Goal: Feedback & Contribution: Contribute content

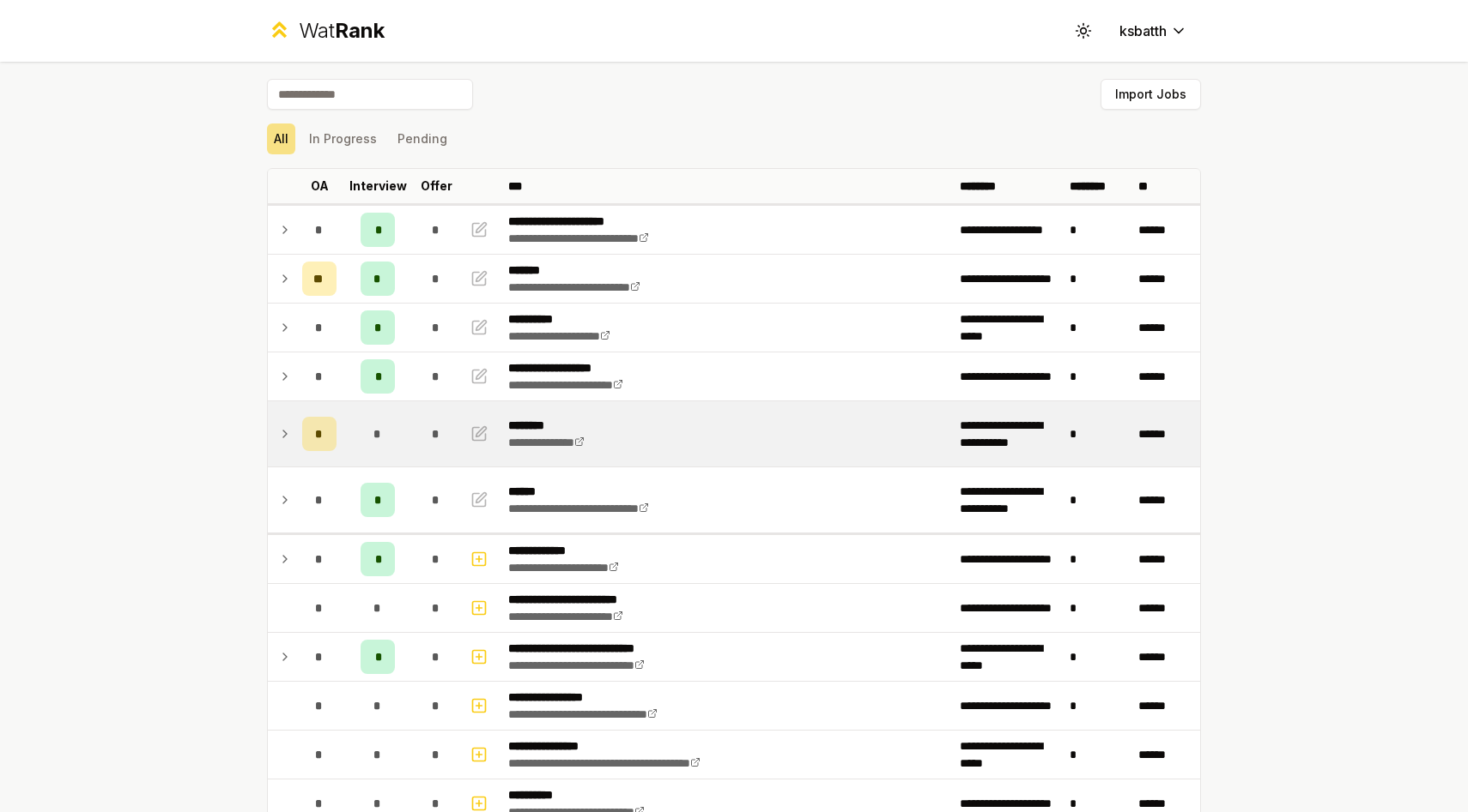
click at [293, 433] on td at bounding box center [281, 434] width 27 height 65
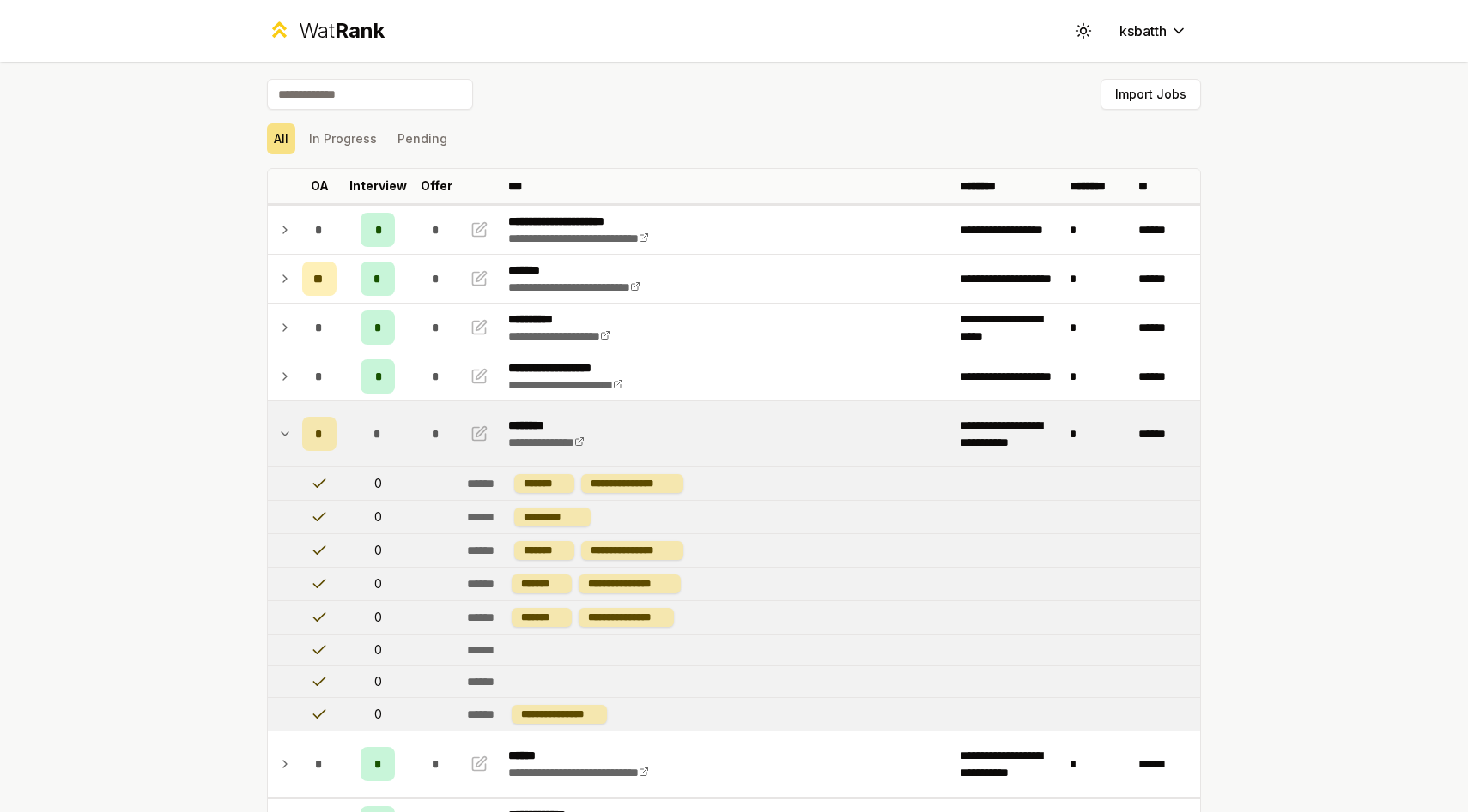
click at [293, 433] on td at bounding box center [281, 434] width 27 height 65
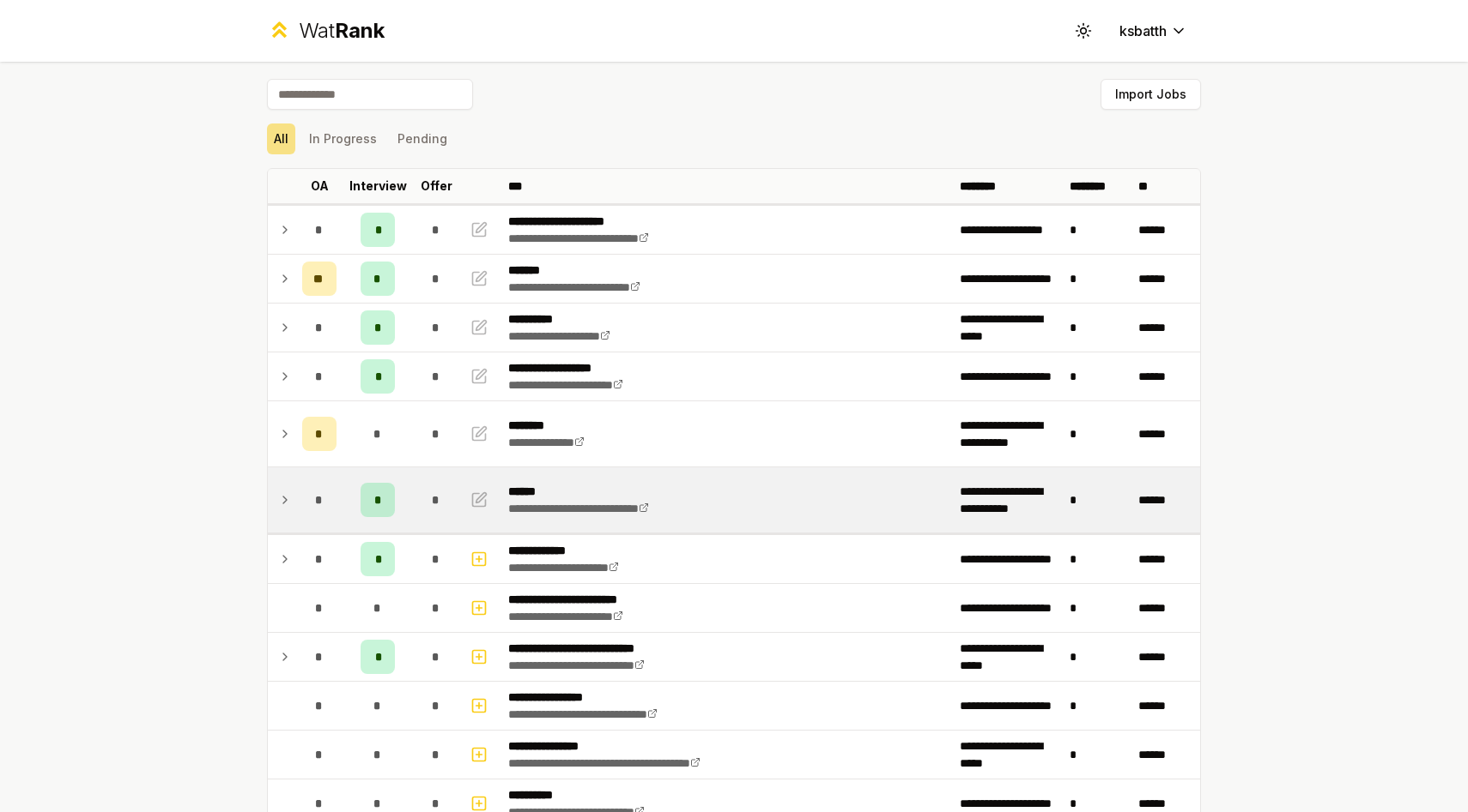
click at [404, 504] on td "*" at bounding box center [377, 500] width 69 height 65
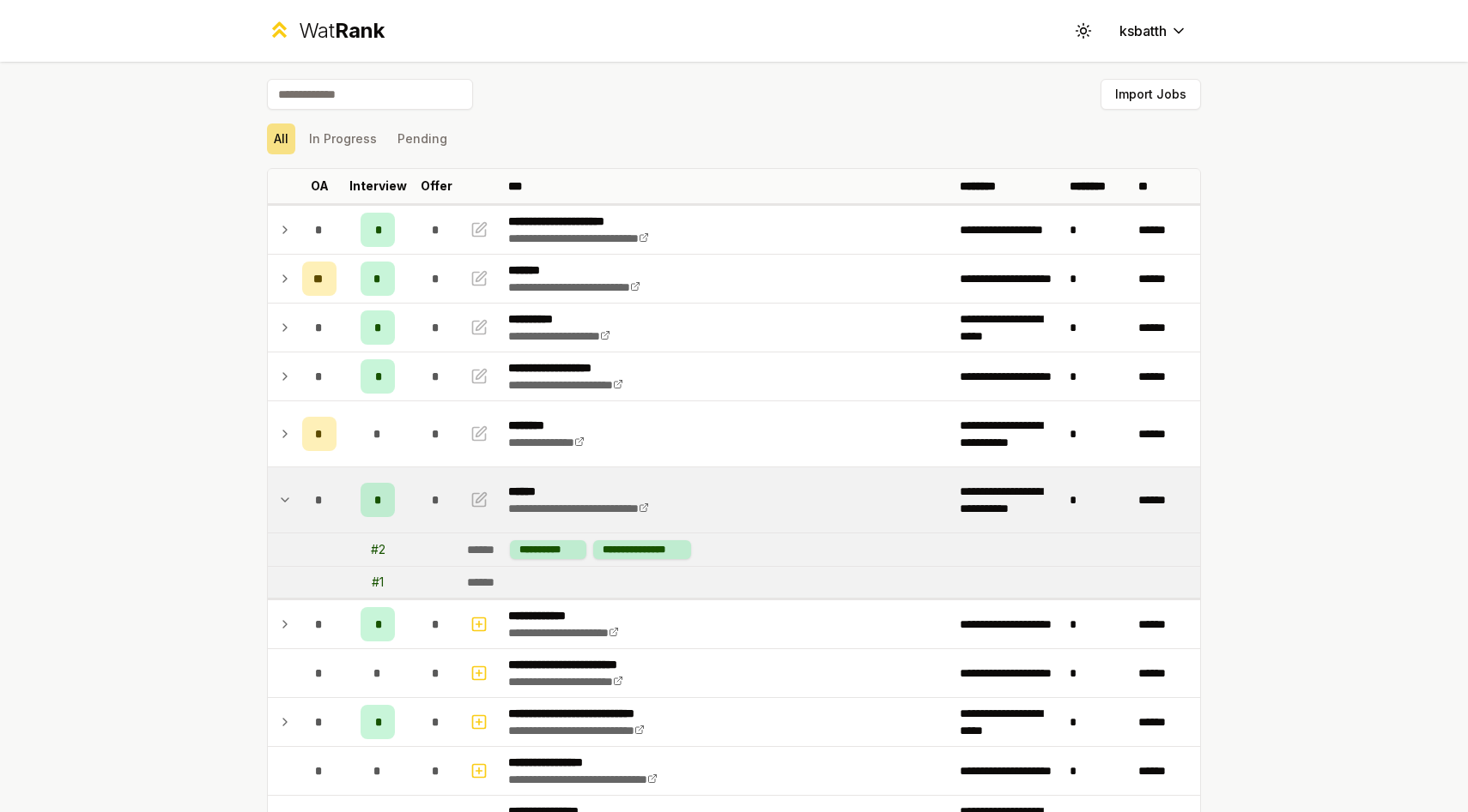
click at [404, 504] on td "*" at bounding box center [377, 500] width 69 height 65
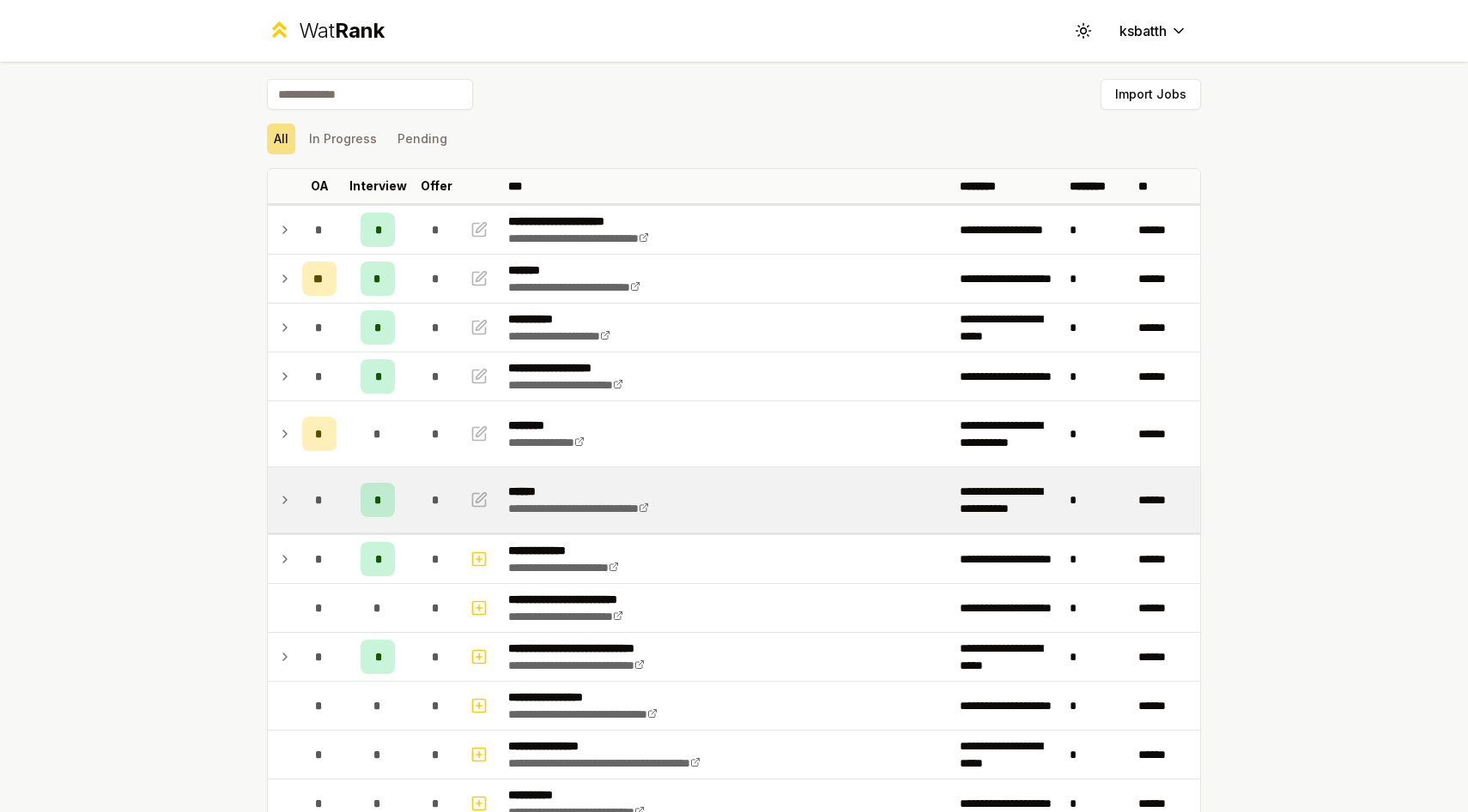
click at [404, 504] on td "*" at bounding box center [377, 500] width 69 height 65
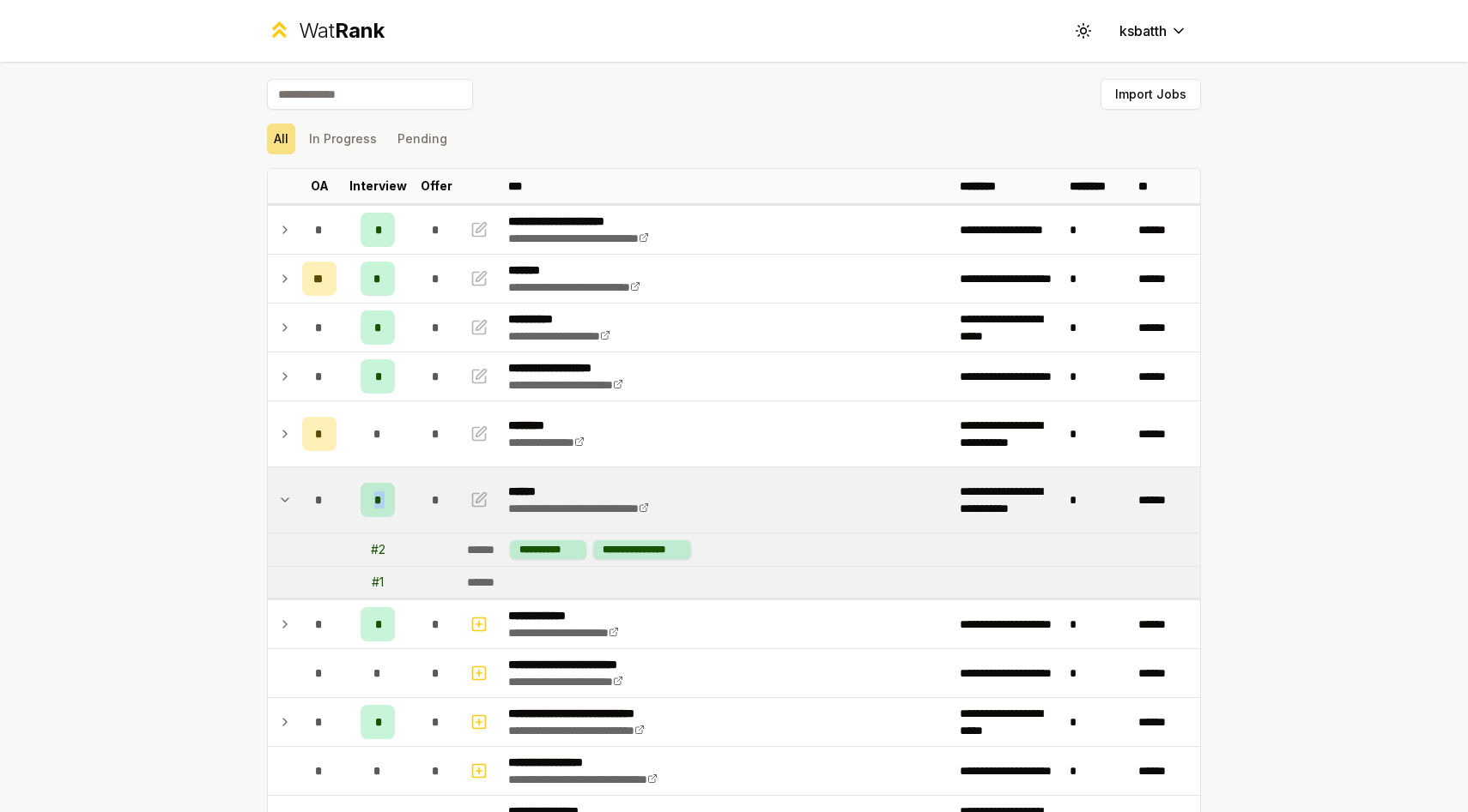
click at [404, 504] on td "*" at bounding box center [377, 500] width 69 height 65
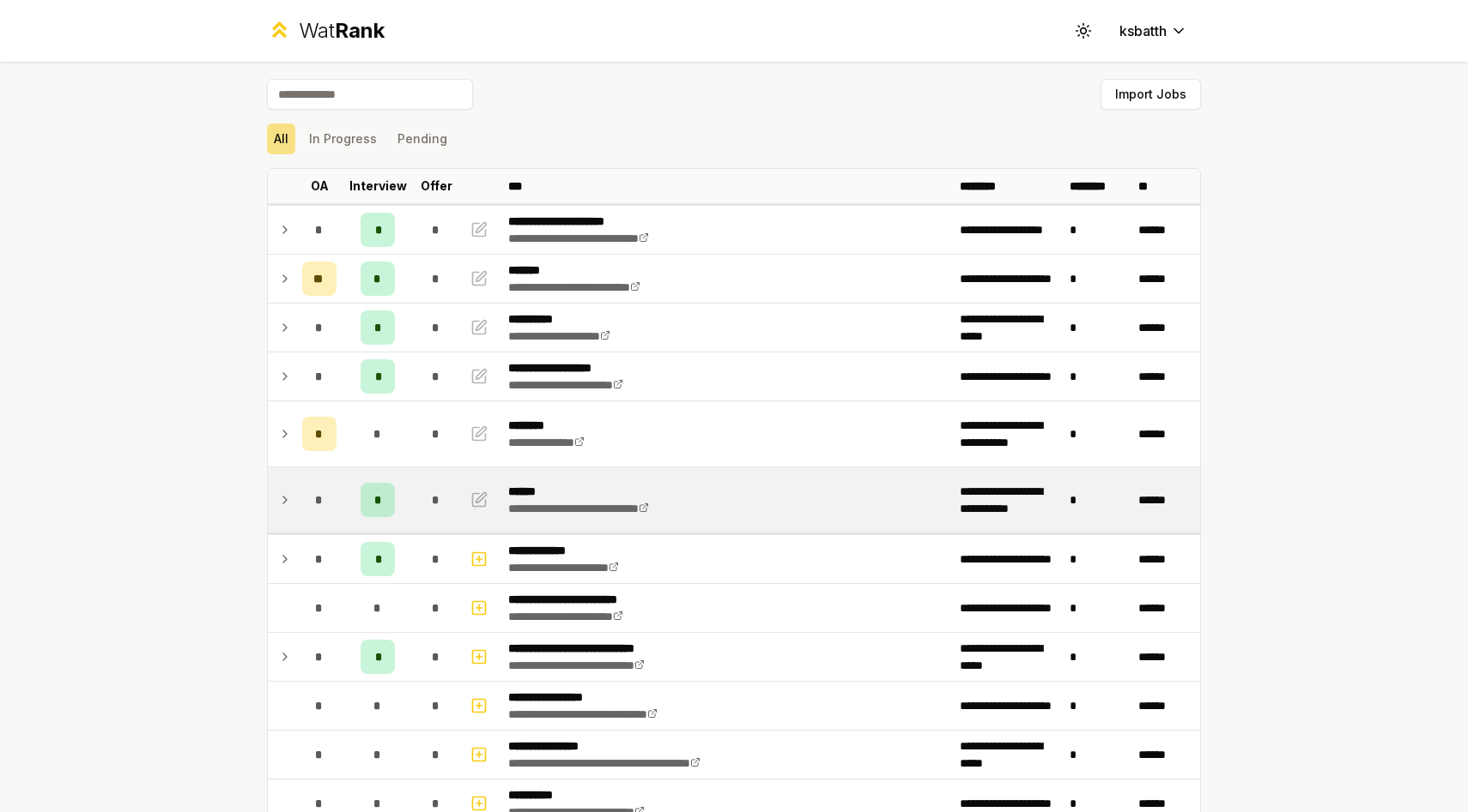
click at [286, 507] on icon at bounding box center [285, 500] width 14 height 20
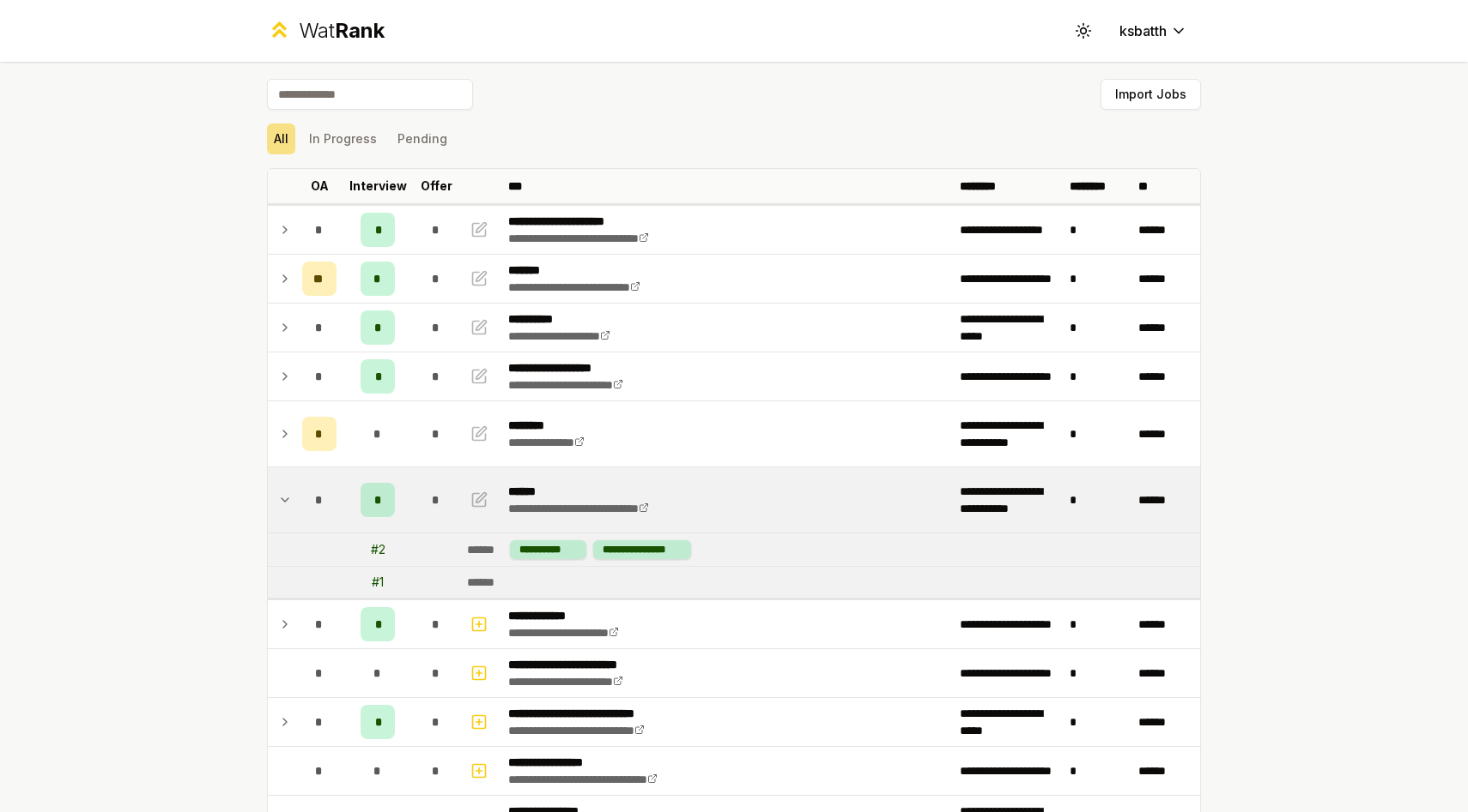
click at [286, 507] on icon at bounding box center [285, 500] width 14 height 20
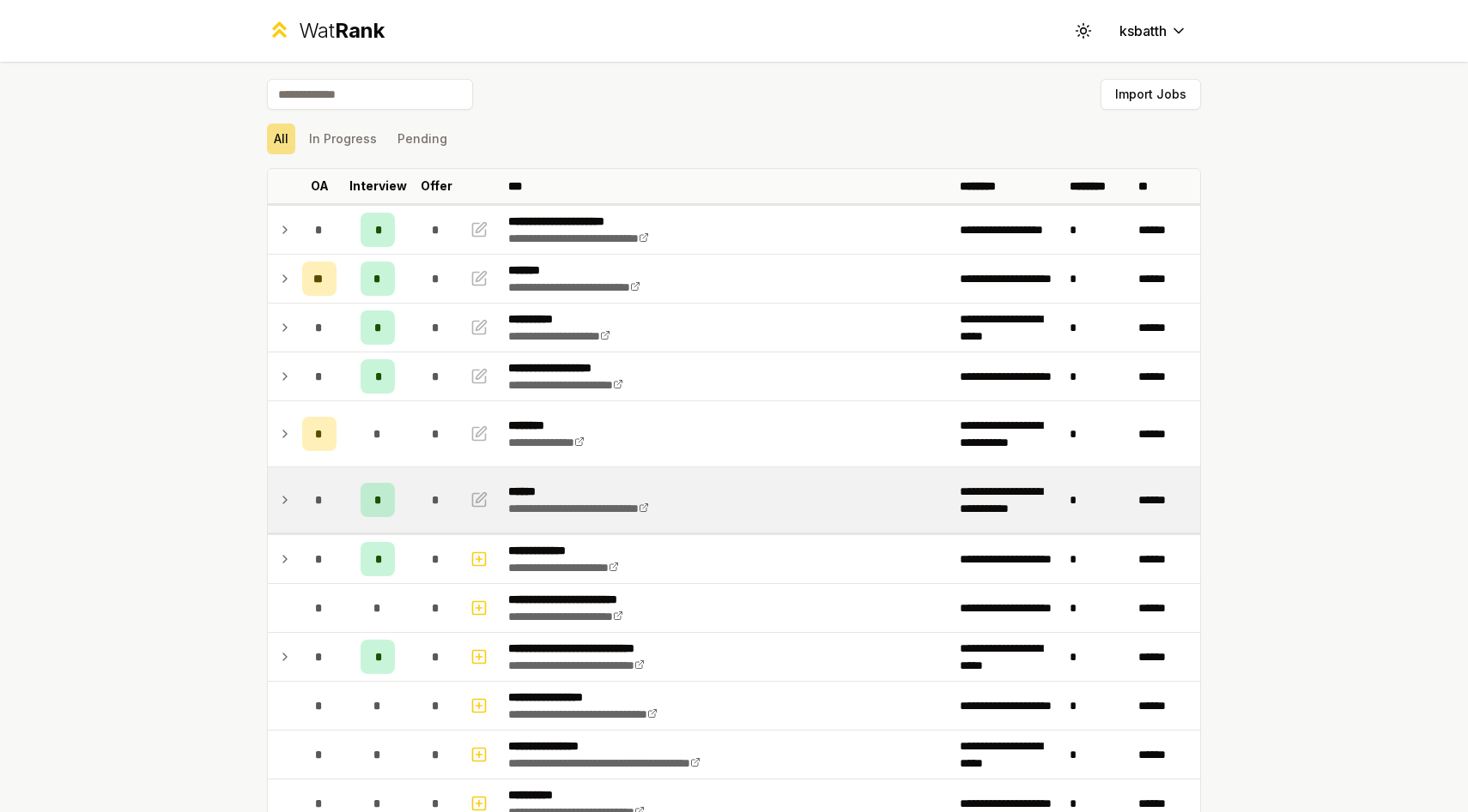
click at [286, 507] on icon at bounding box center [285, 500] width 14 height 20
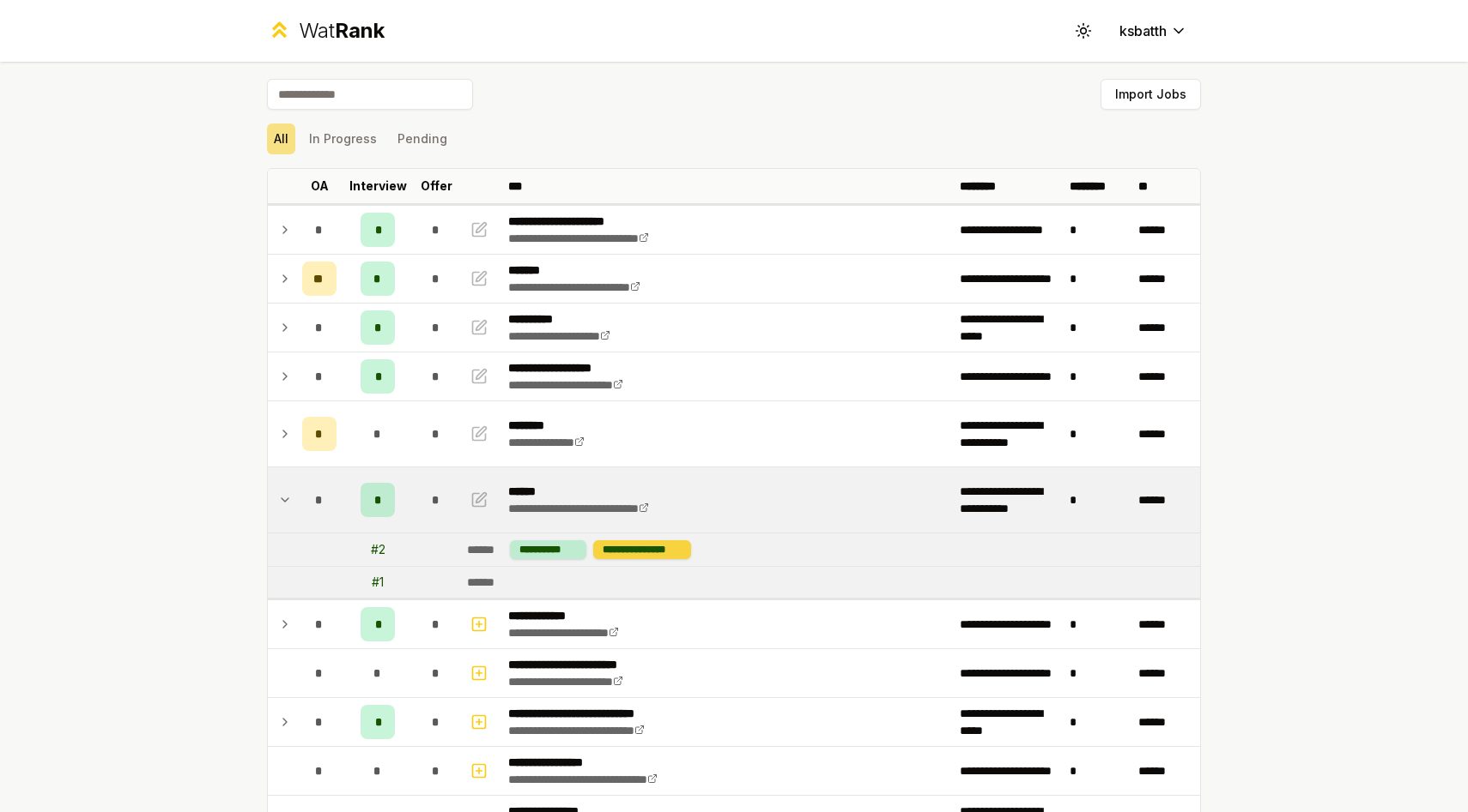
click at [645, 550] on div "**********" at bounding box center [642, 549] width 98 height 18
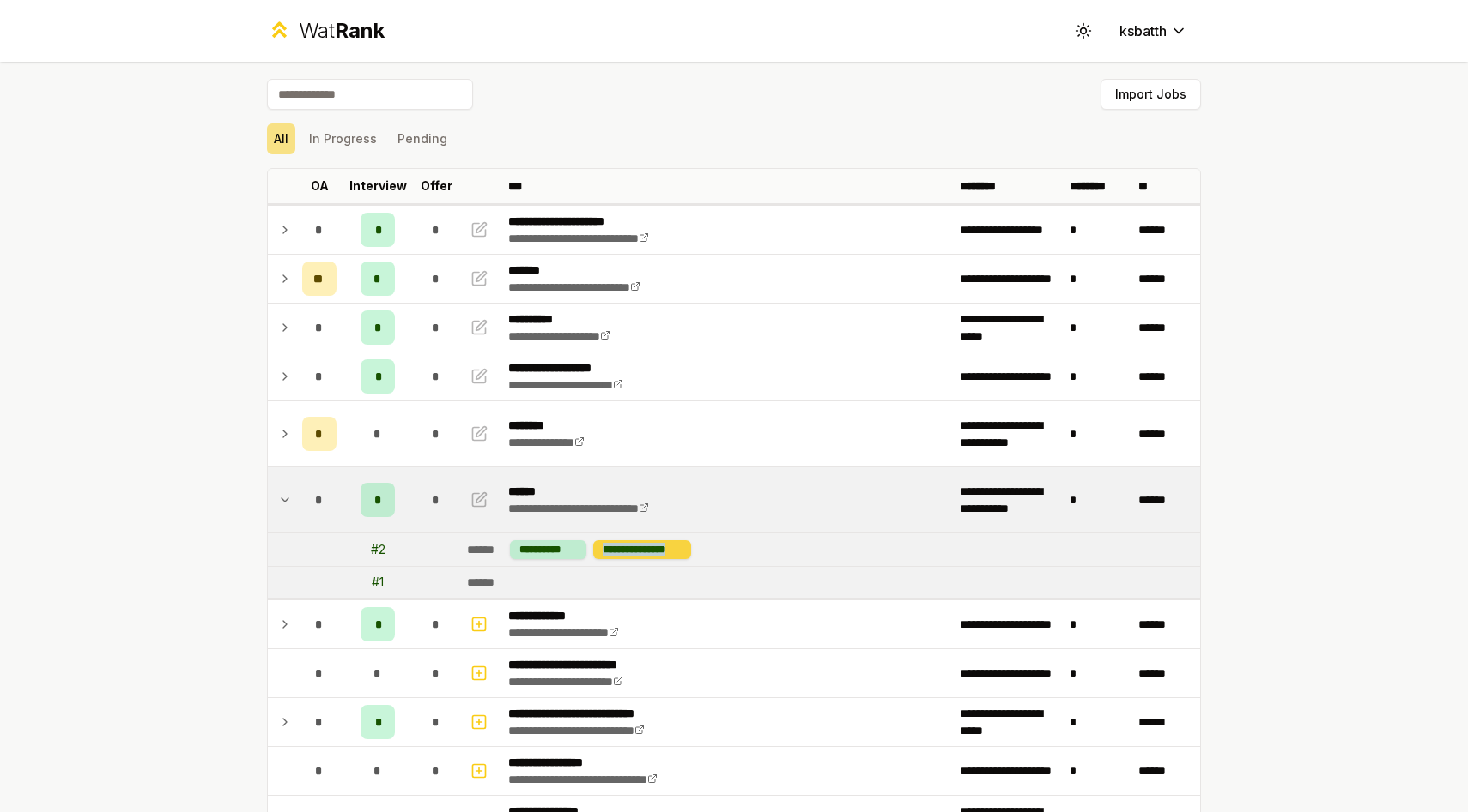
click at [645, 550] on div "**********" at bounding box center [642, 549] width 98 height 18
click at [652, 563] on td "**********" at bounding box center [830, 550] width 739 height 33
click at [474, 504] on icon "button" at bounding box center [479, 500] width 18 height 20
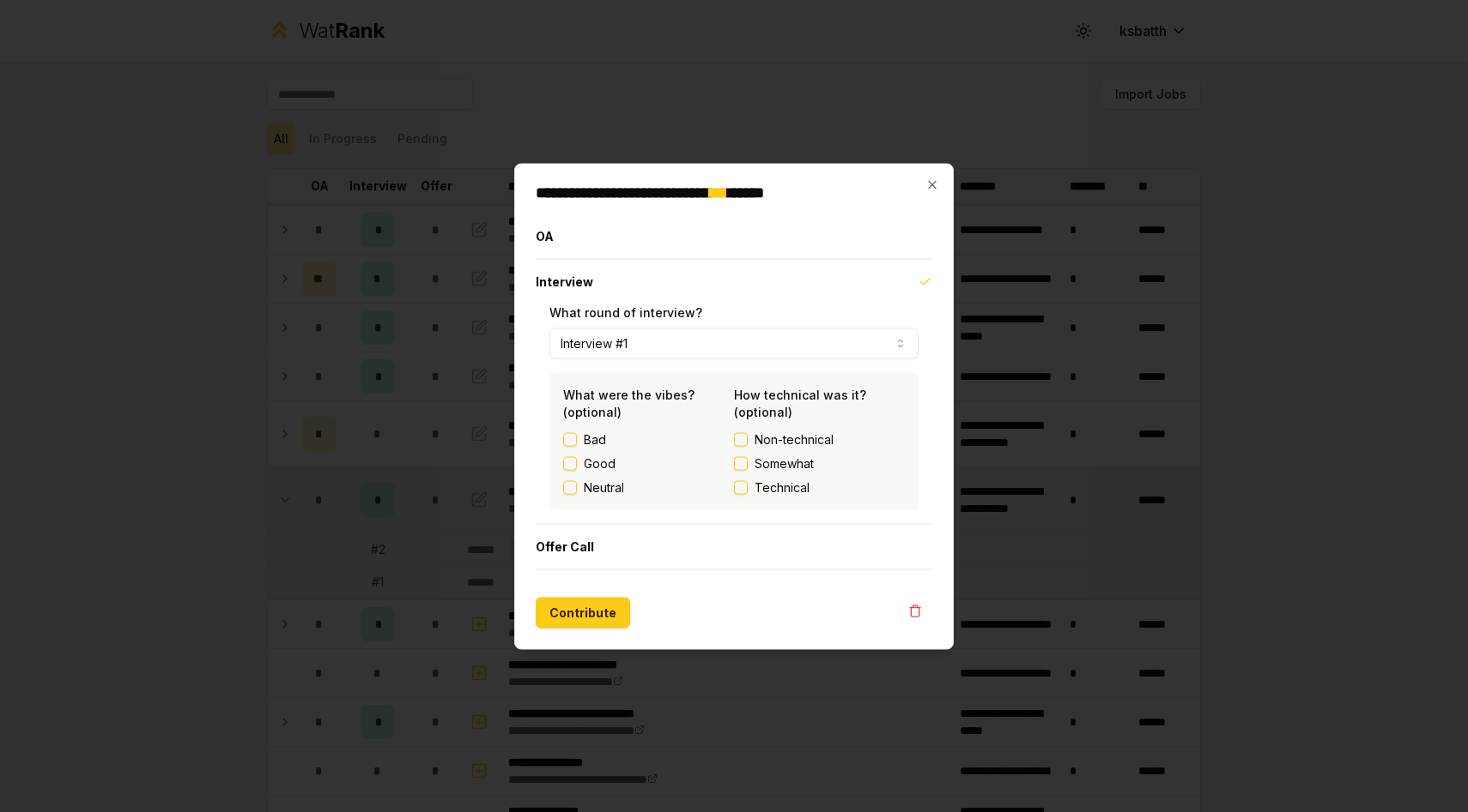
click at [650, 340] on button "Interview #1" at bounding box center [734, 343] width 369 height 31
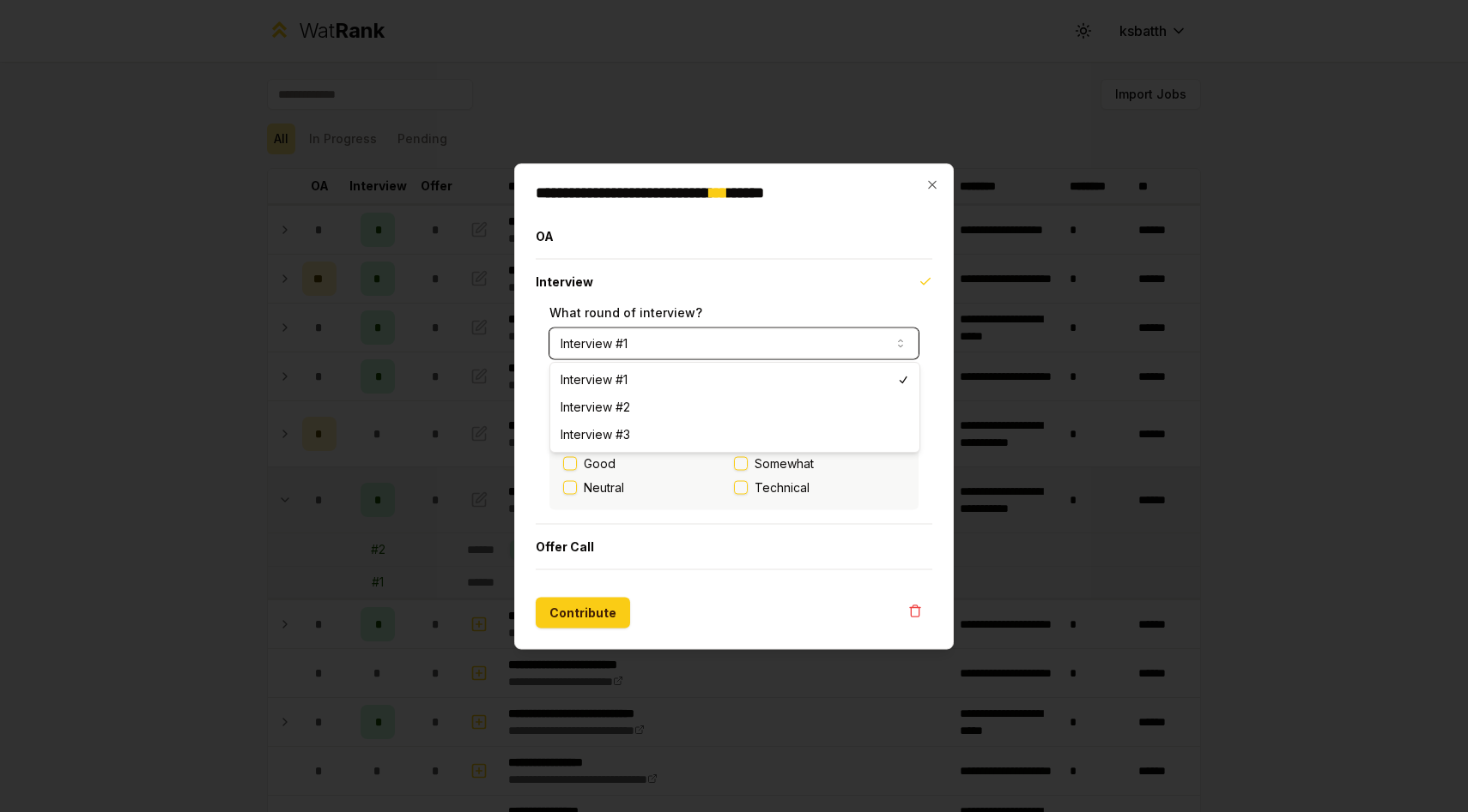
select select "*"
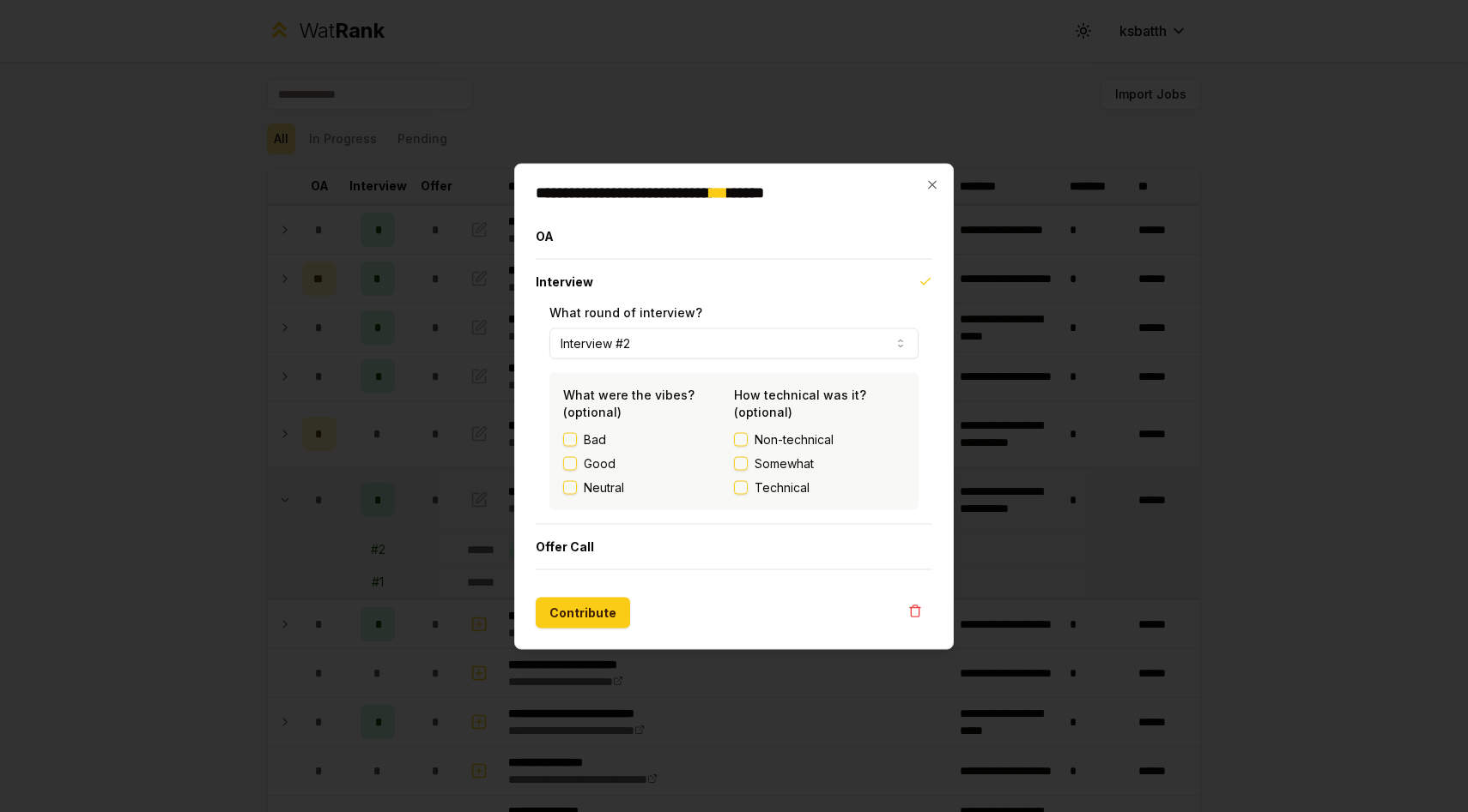
click at [746, 464] on button "Somewhat" at bounding box center [740, 463] width 14 height 14
click at [572, 468] on button "Good" at bounding box center [570, 463] width 14 height 14
click at [567, 619] on button "Contribute" at bounding box center [583, 613] width 94 height 31
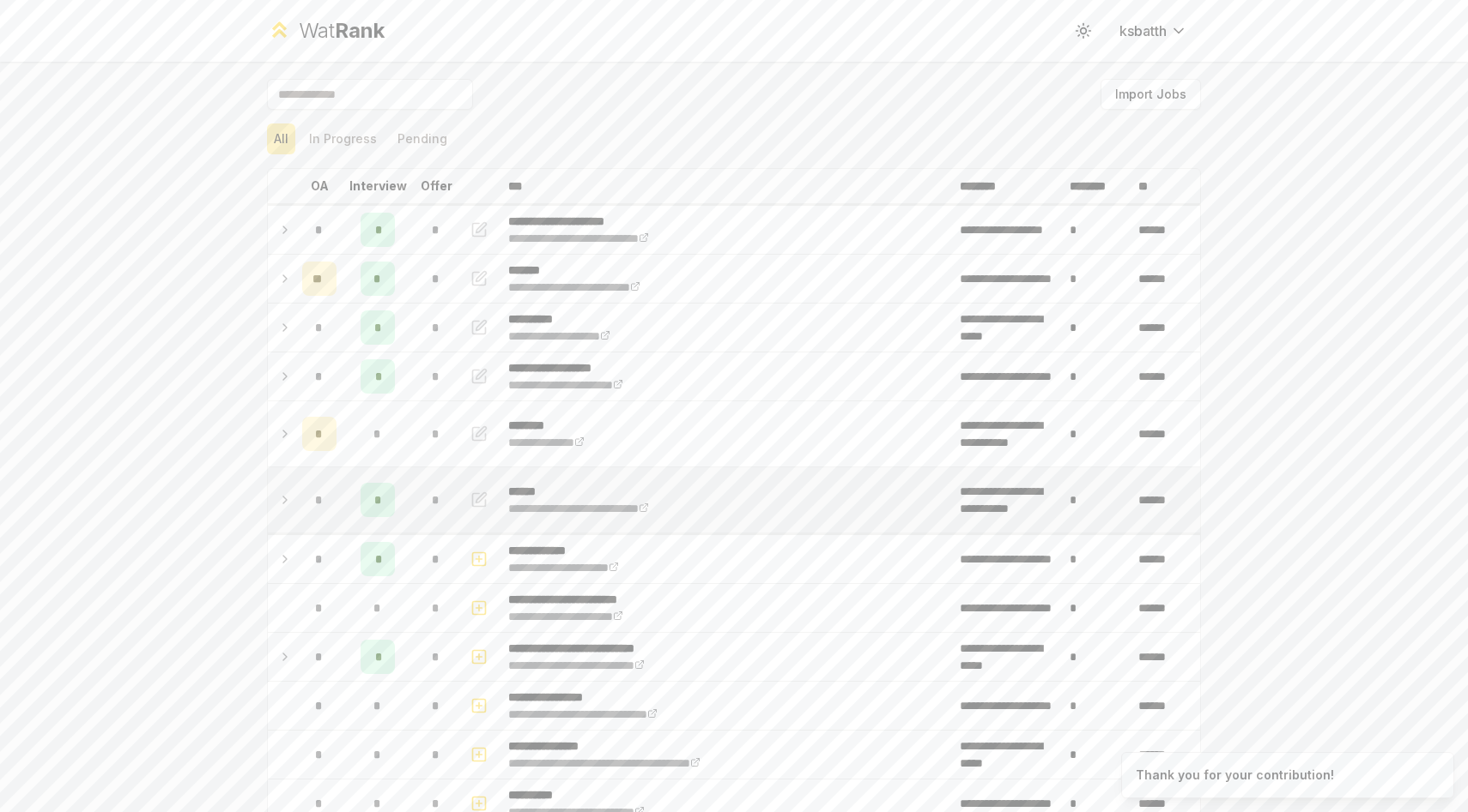
click at [290, 490] on icon at bounding box center [285, 500] width 14 height 20
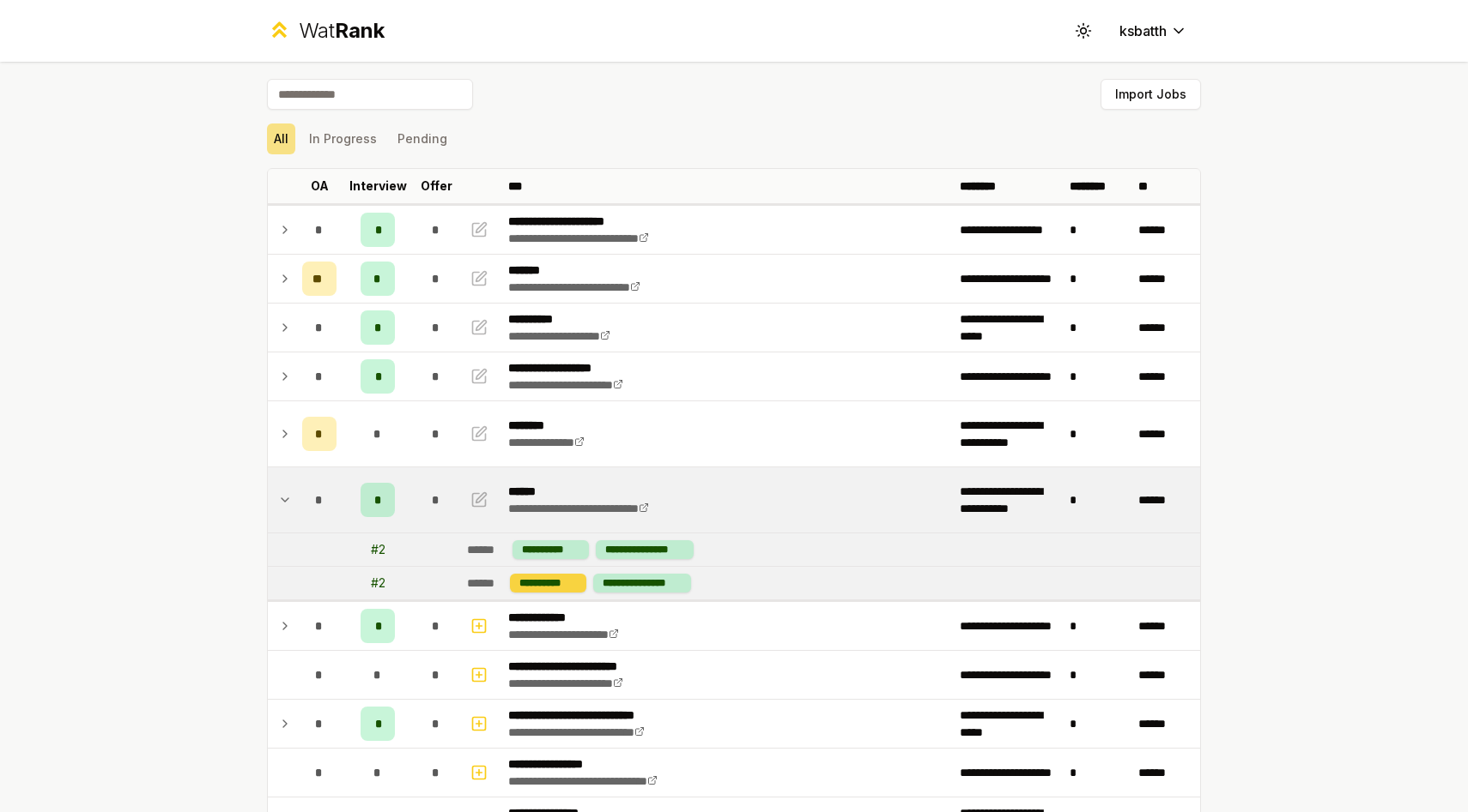
click at [555, 586] on div "**********" at bounding box center [548, 583] width 77 height 18
click at [531, 586] on div "**********" at bounding box center [548, 583] width 77 height 18
drag, startPoint x: 683, startPoint y: 586, endPoint x: 516, endPoint y: 582, distance: 167.0
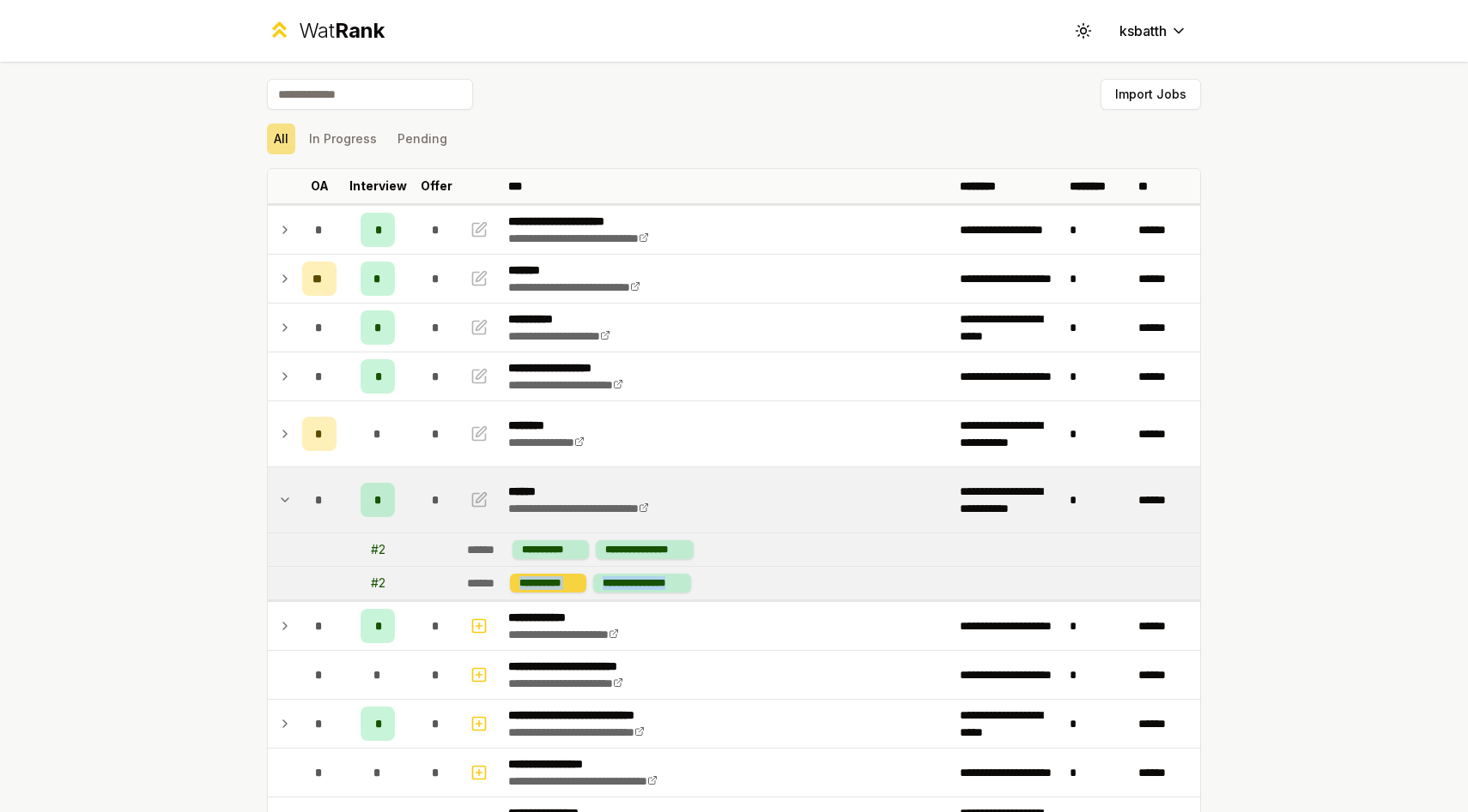
click at [516, 582] on div "**********" at bounding box center [600, 583] width 181 height 18
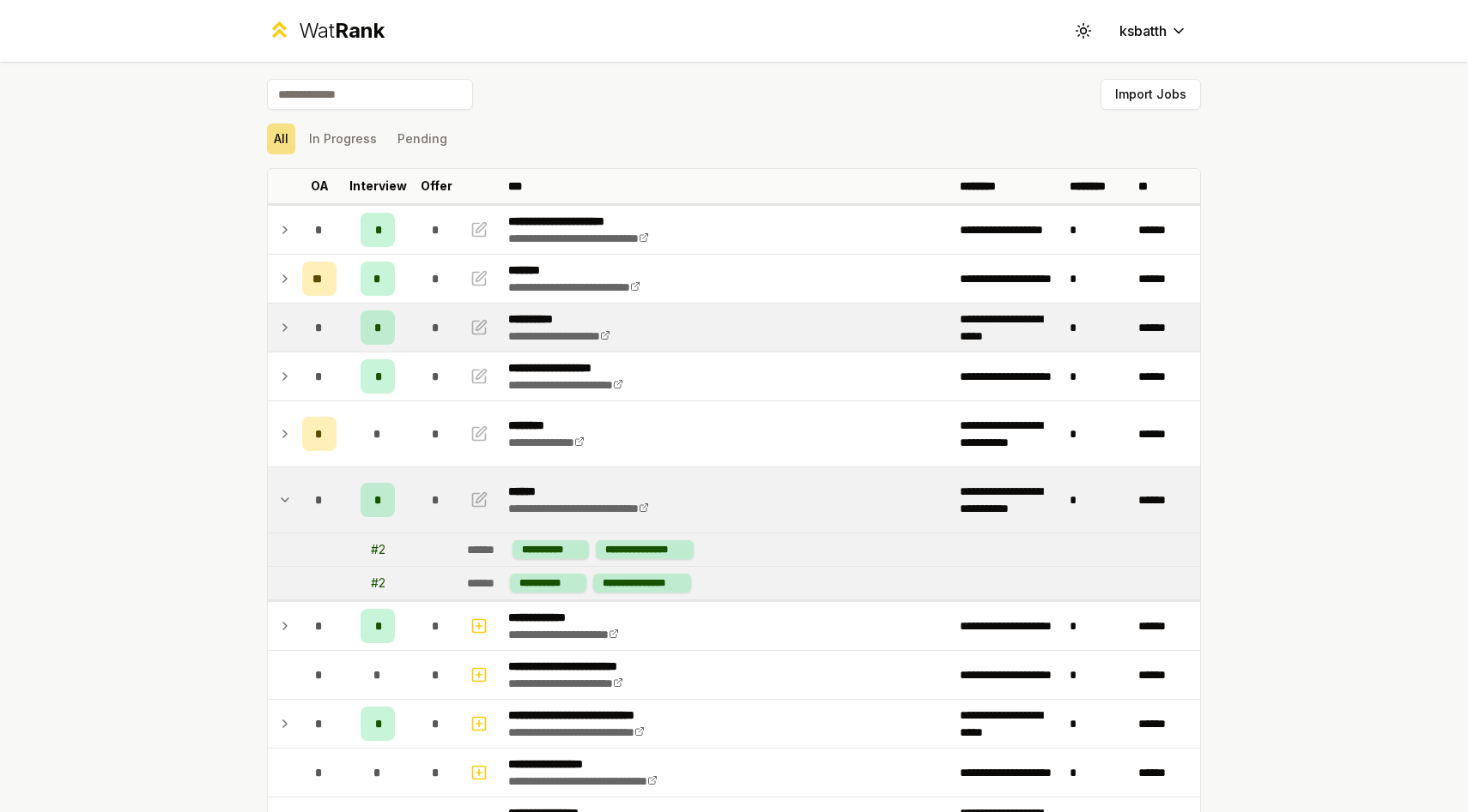
click at [320, 335] on span "*" at bounding box center [319, 328] width 8 height 18
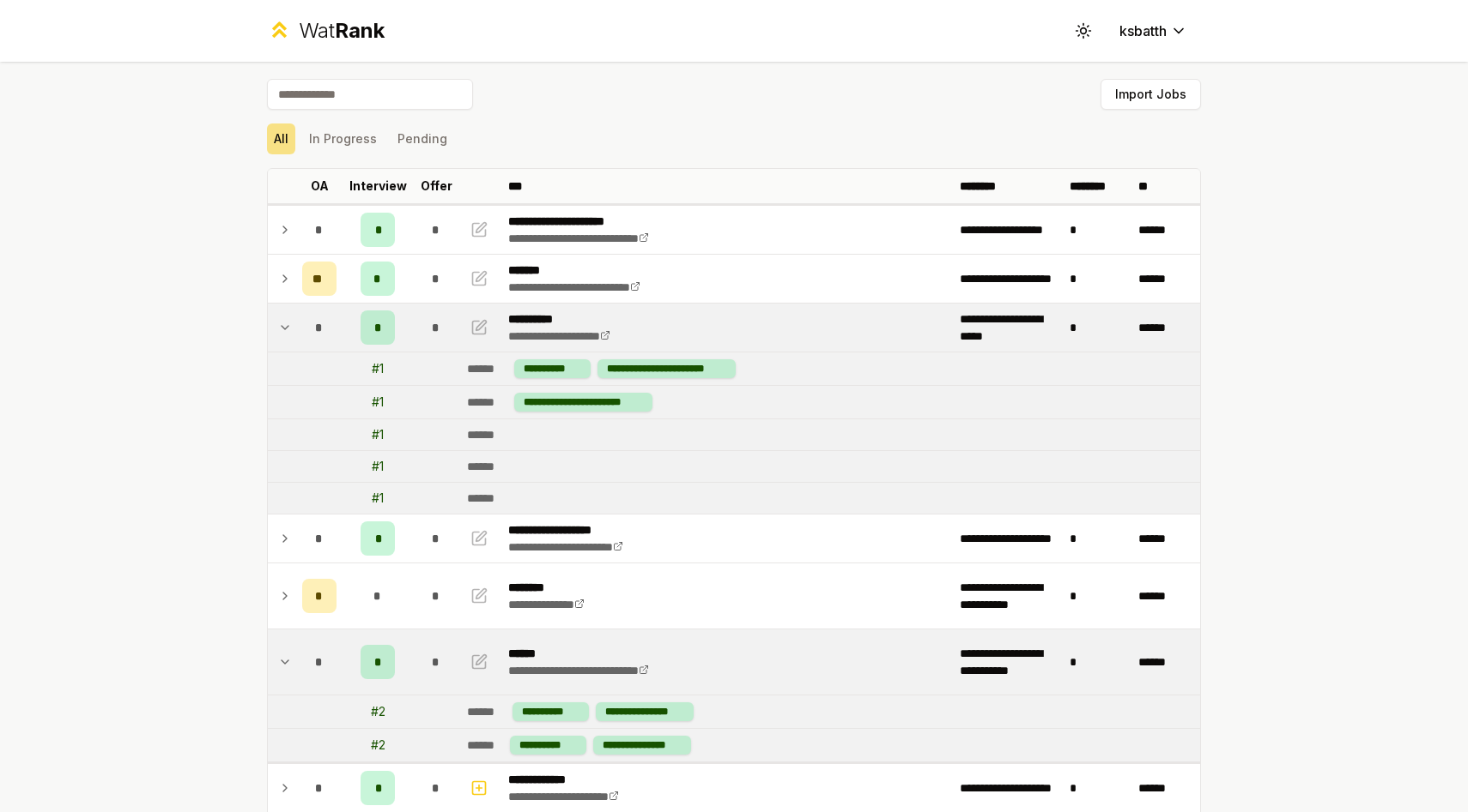
click at [320, 335] on span "*" at bounding box center [319, 328] width 8 height 18
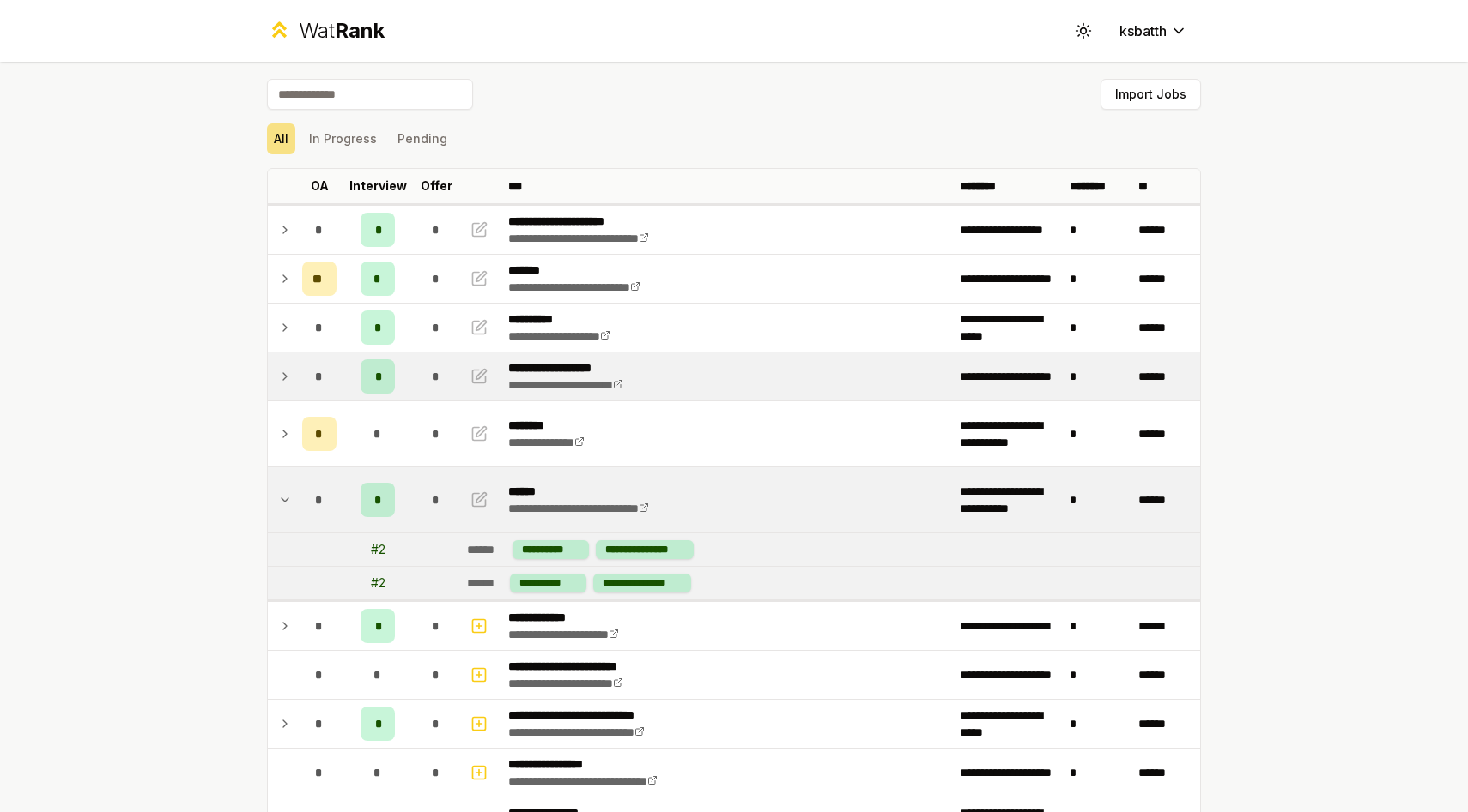
click at [311, 380] on div "*" at bounding box center [319, 376] width 34 height 34
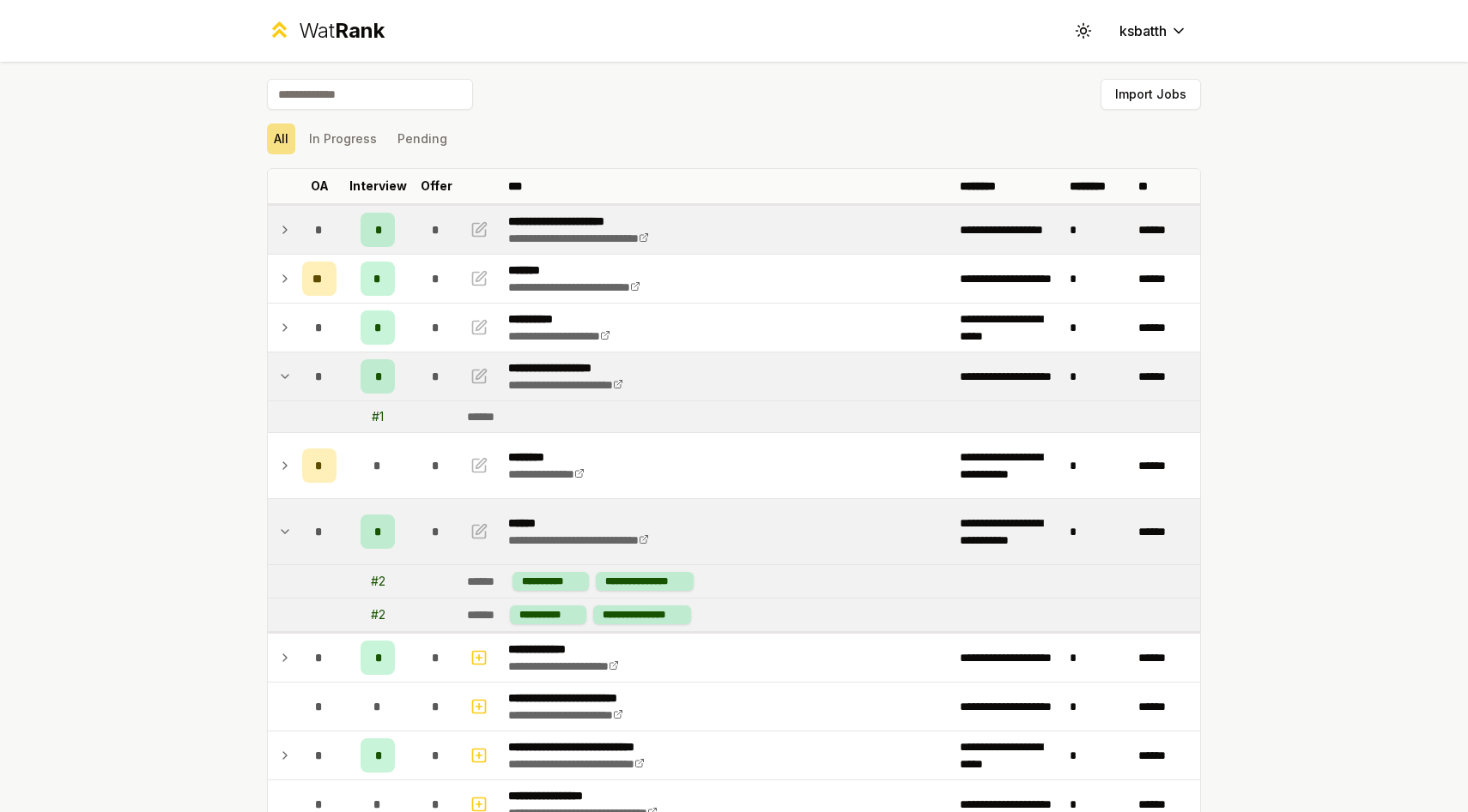
click at [313, 223] on div "*" at bounding box center [319, 229] width 34 height 34
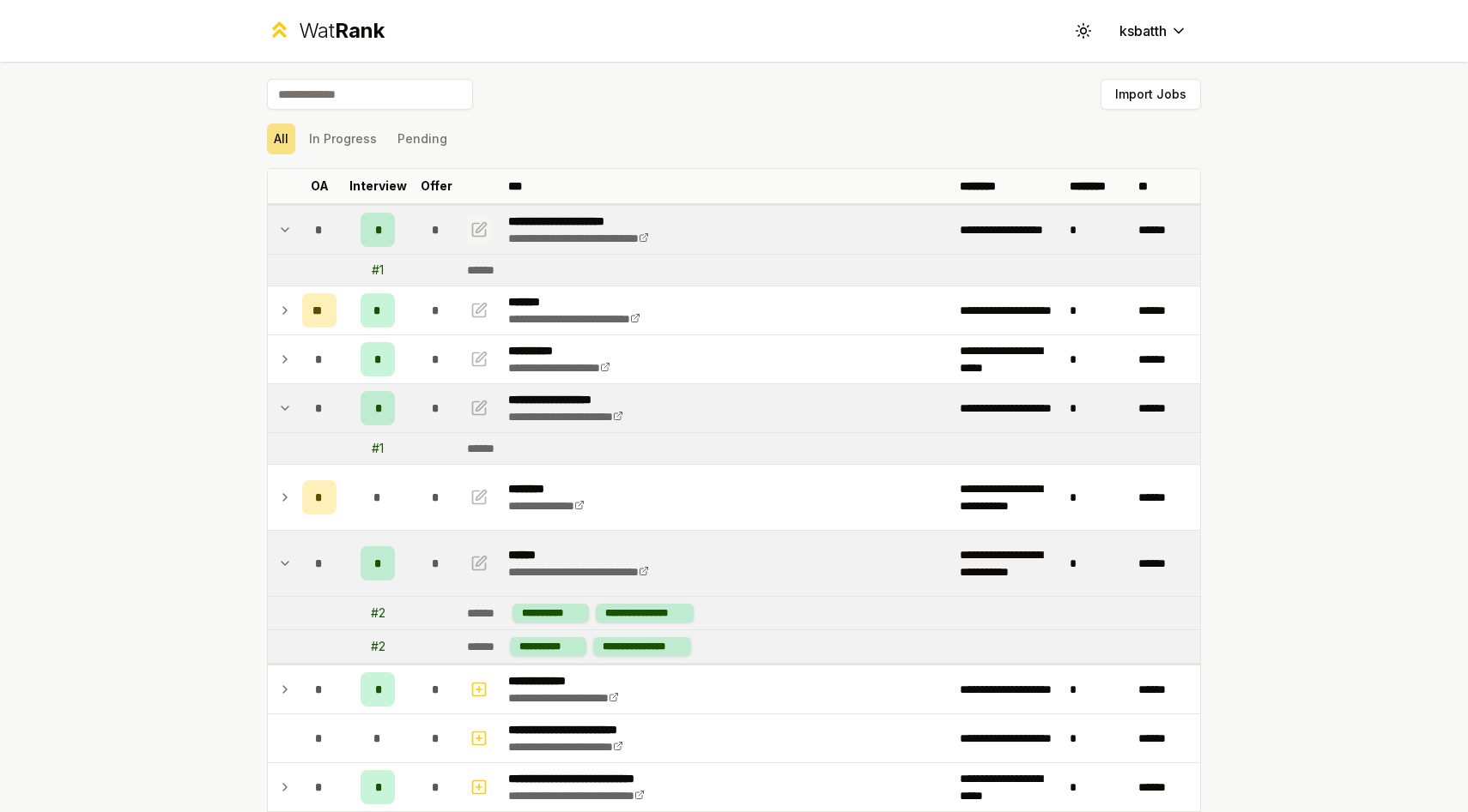
click at [488, 240] on button "button" at bounding box center [479, 229] width 24 height 27
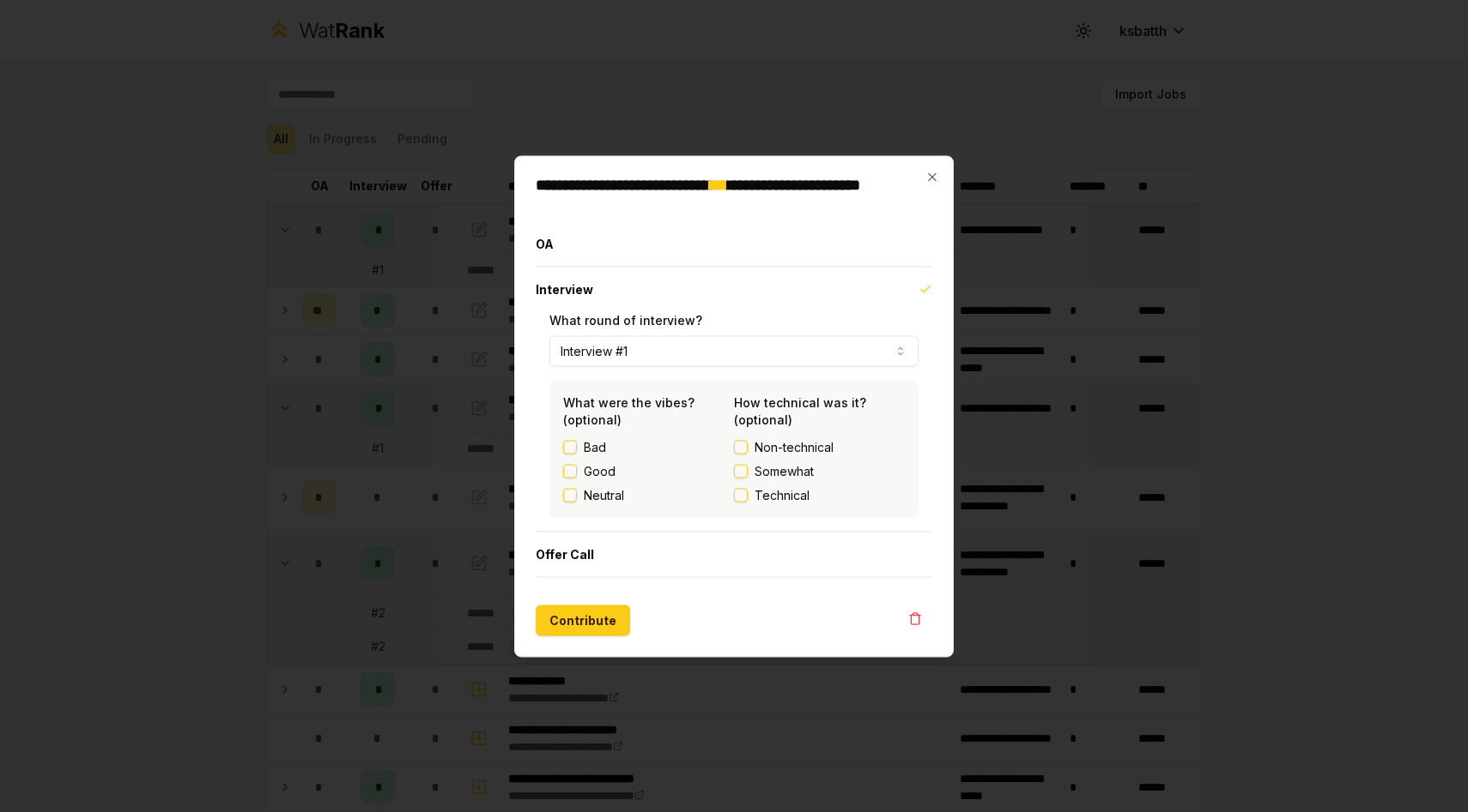
click at [920, 175] on div "**********" at bounding box center [734, 406] width 440 height 502
click at [929, 175] on icon "button" at bounding box center [932, 177] width 14 height 14
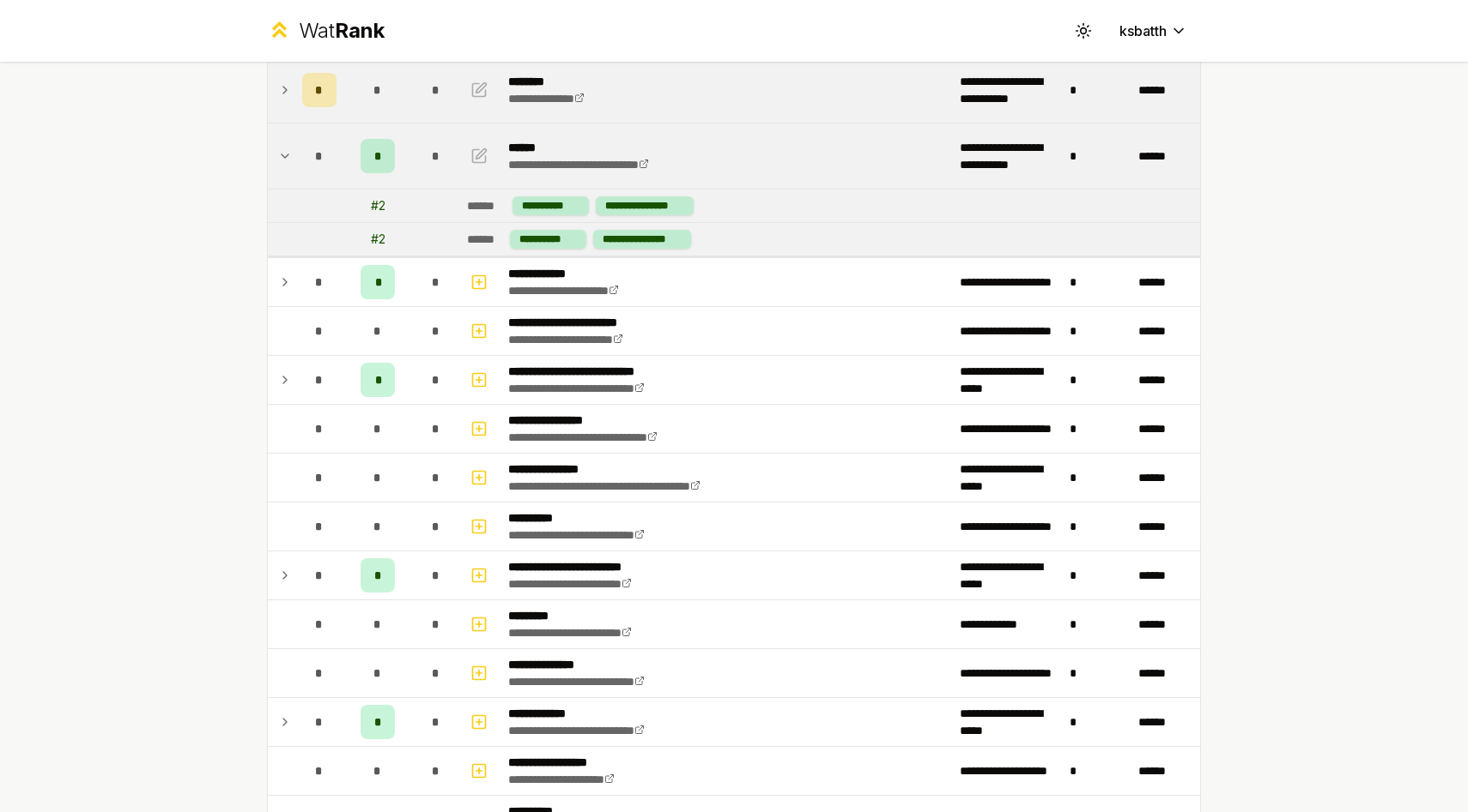
scroll to position [304, 0]
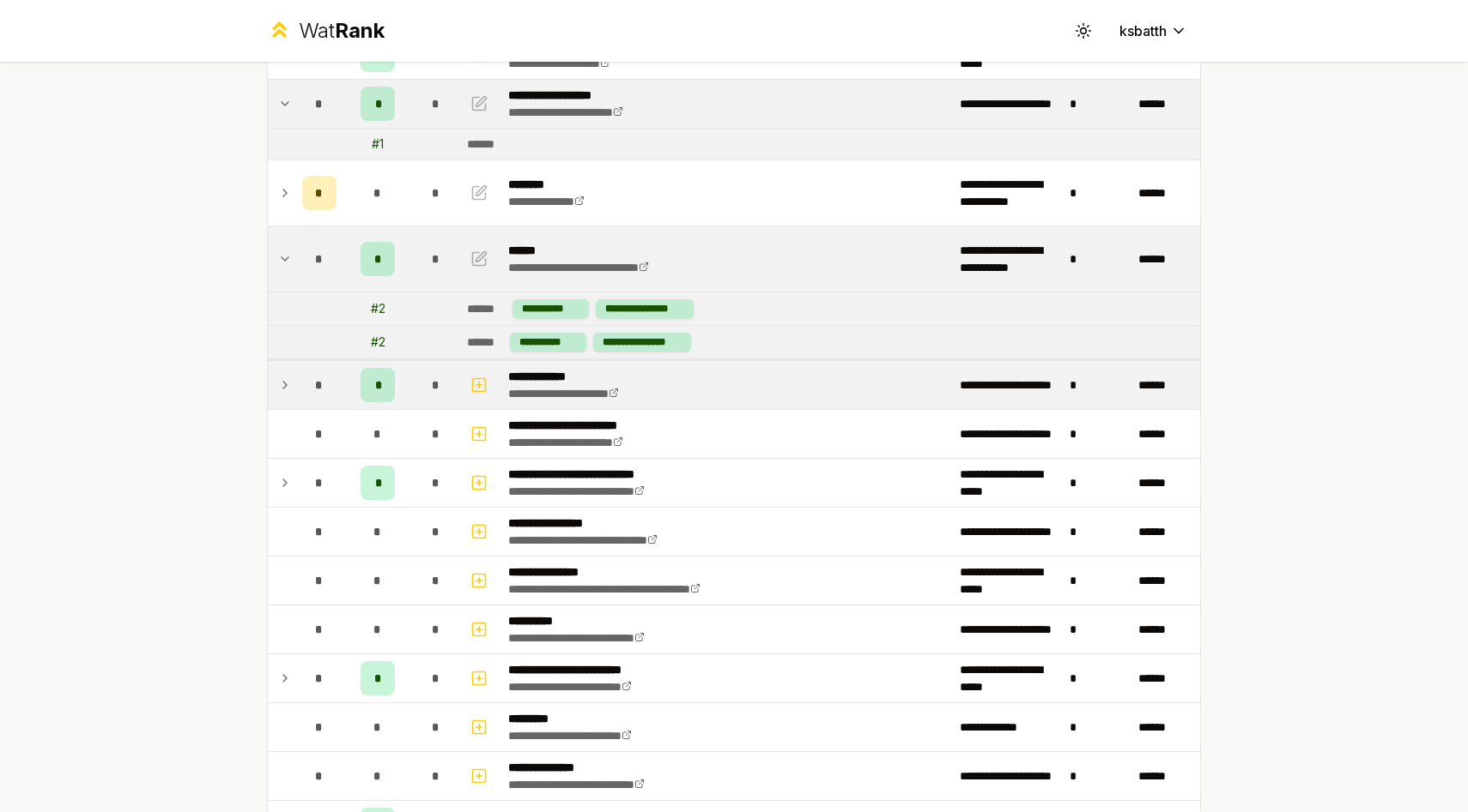
click at [296, 381] on td "*" at bounding box center [318, 384] width 48 height 48
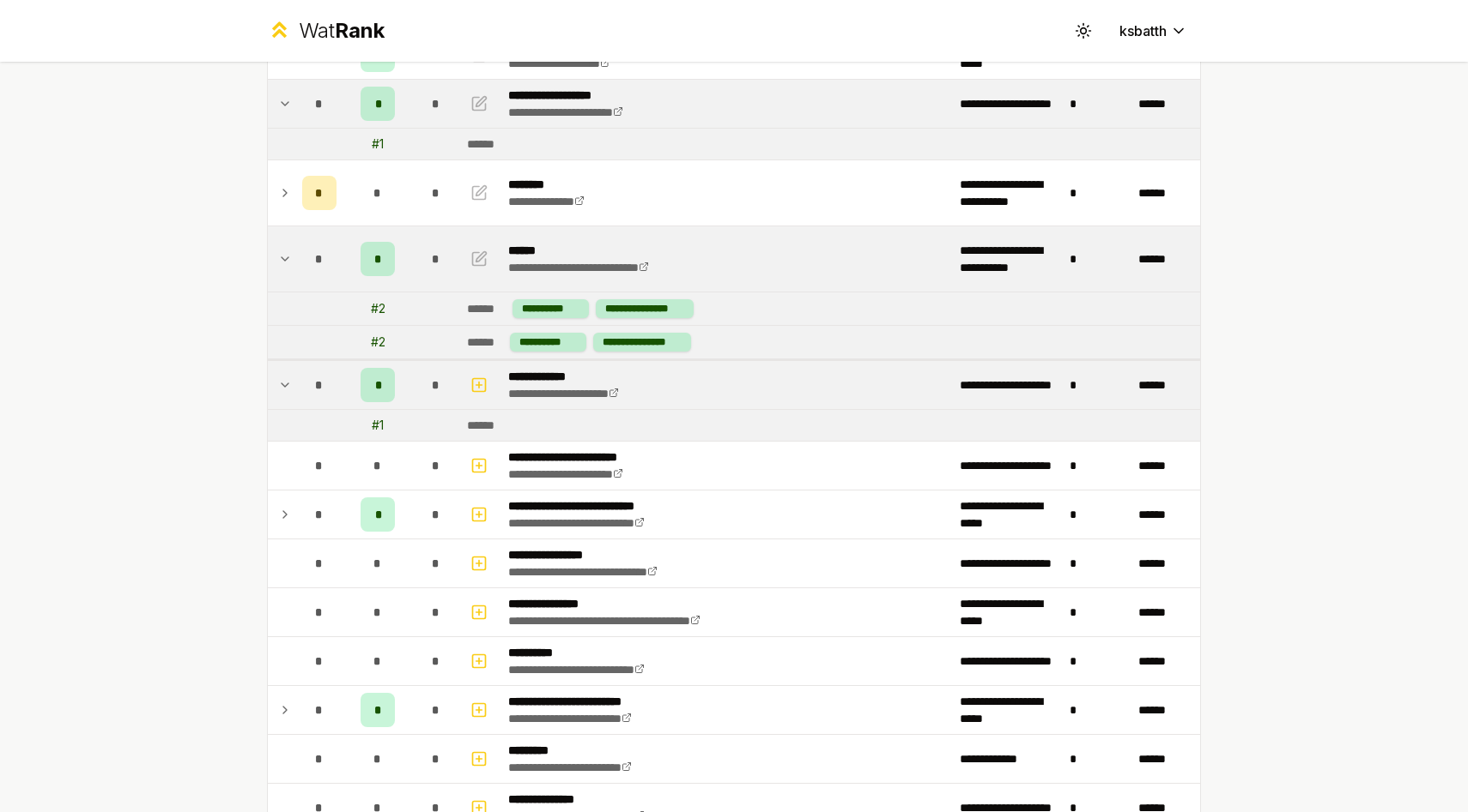
click at [296, 381] on td "*" at bounding box center [318, 384] width 48 height 48
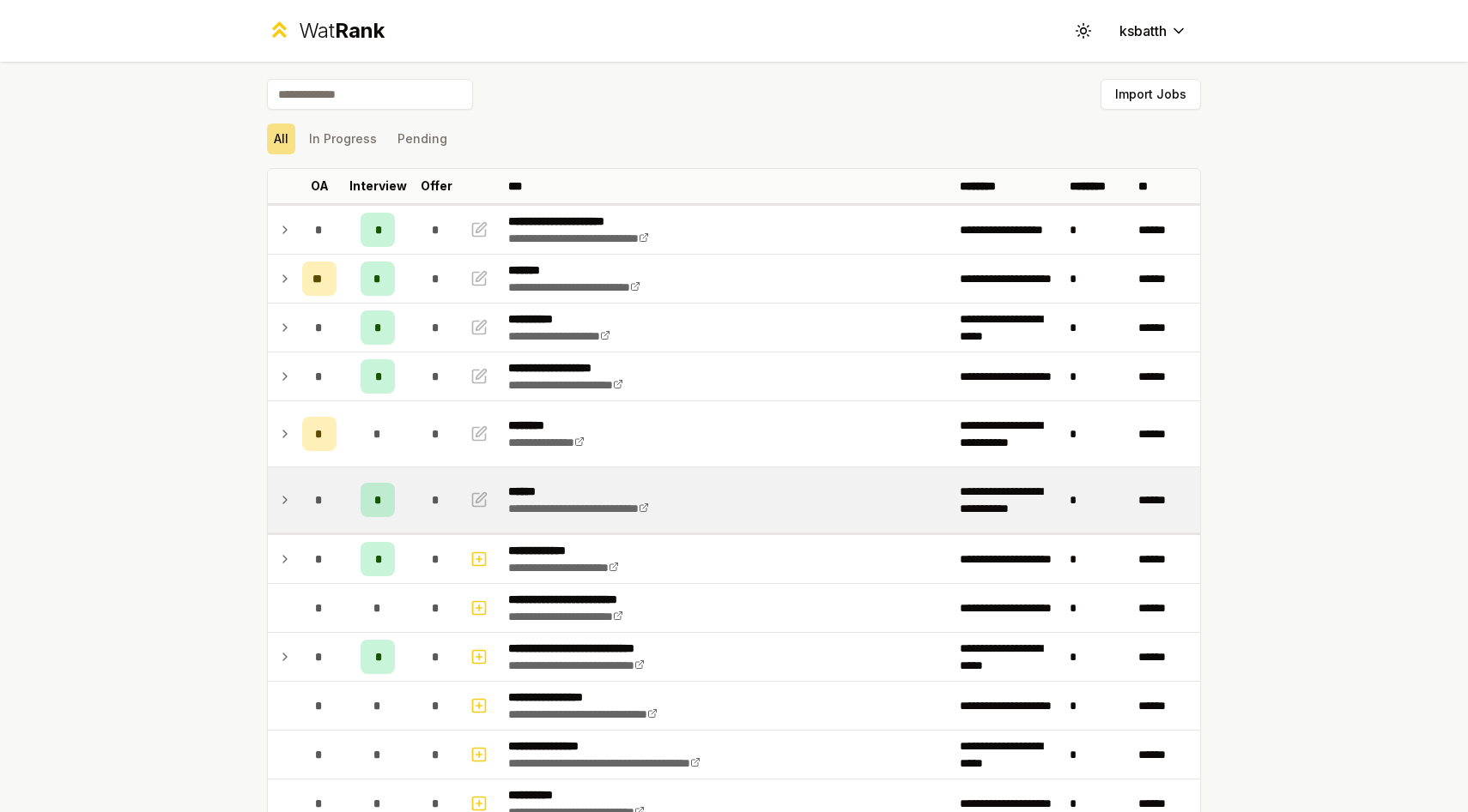
click at [283, 488] on td at bounding box center [281, 500] width 27 height 65
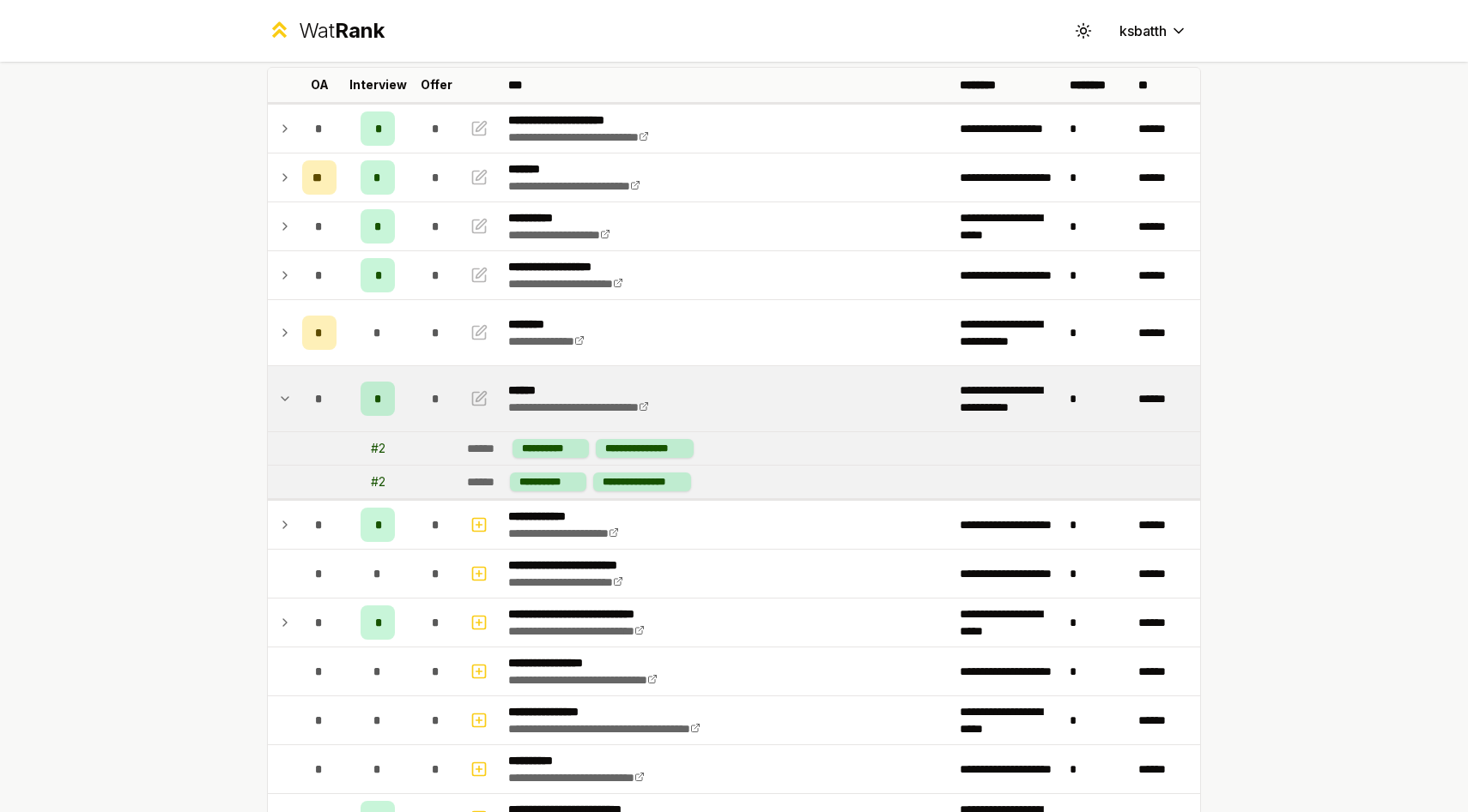
scroll to position [111, 0]
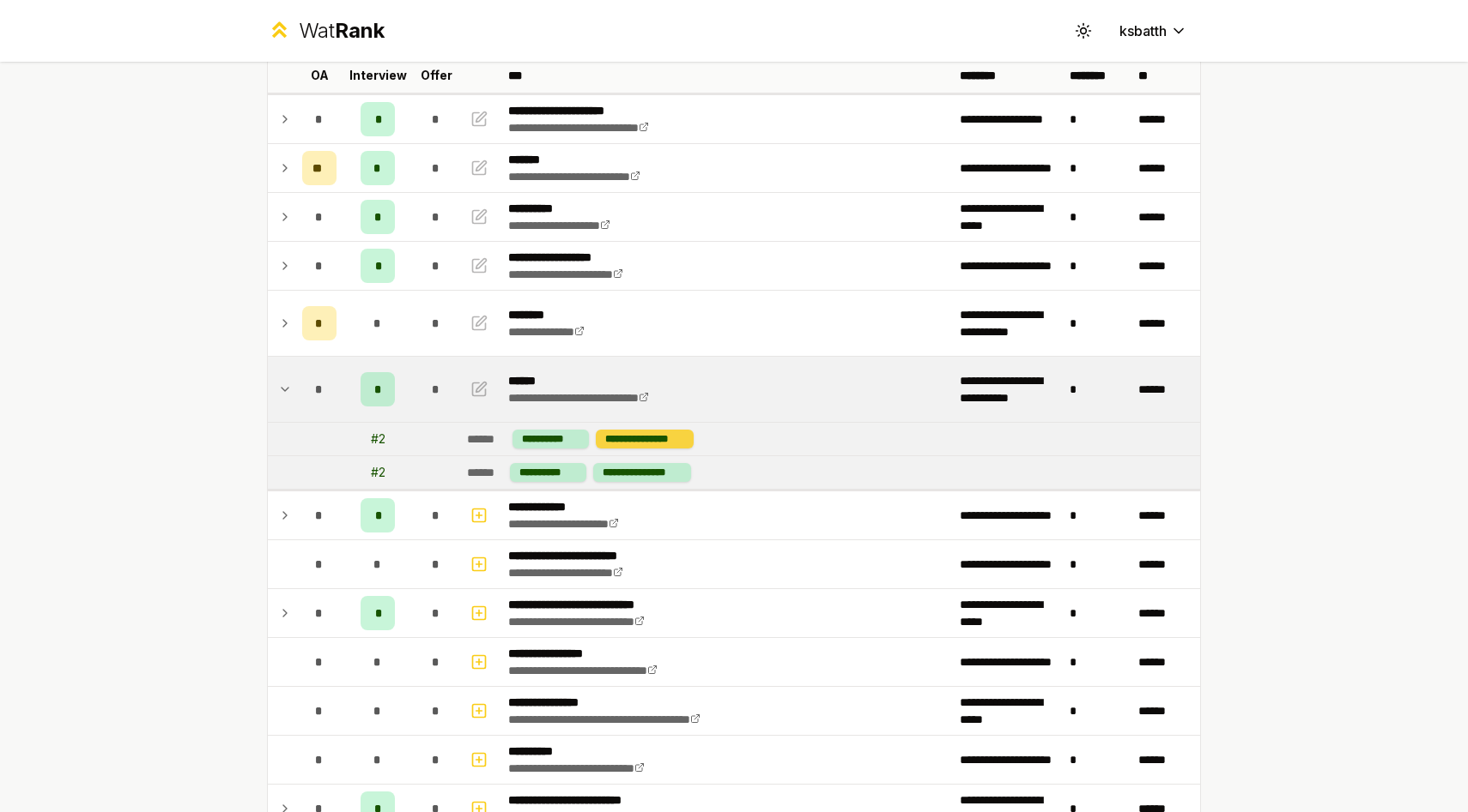
click at [632, 438] on div "**********" at bounding box center [644, 439] width 98 height 18
click at [487, 391] on button "button" at bounding box center [479, 389] width 24 height 27
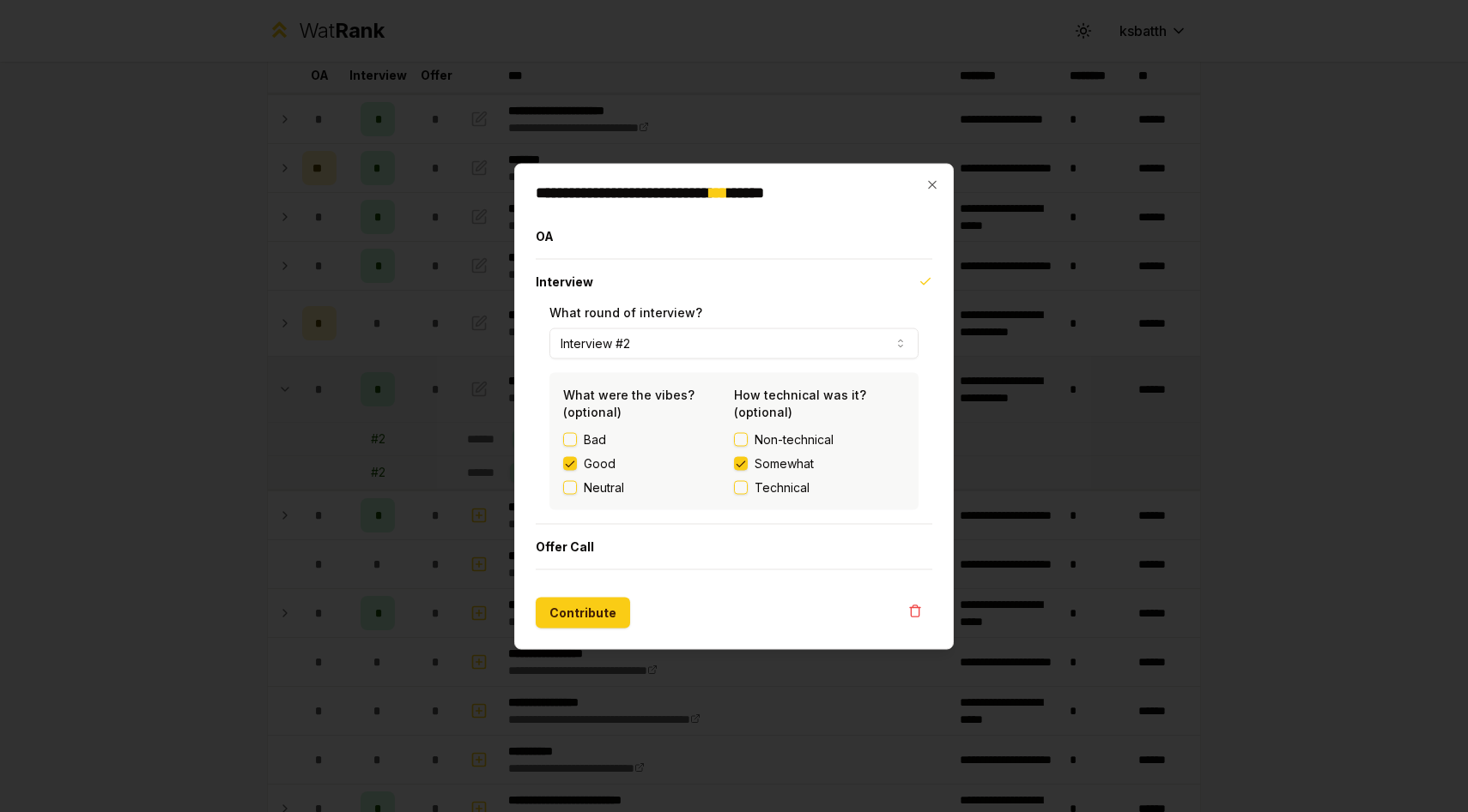
click at [748, 439] on label "Non-technical" at bounding box center [819, 440] width 171 height 18
click at [747, 439] on button "Non-technical" at bounding box center [740, 440] width 14 height 14
click at [747, 439] on label "Non-technical" at bounding box center [819, 440] width 171 height 18
click at [747, 439] on button "Non-technical" at bounding box center [740, 440] width 14 height 14
click at [747, 468] on button "Somewhat" at bounding box center [740, 463] width 14 height 14
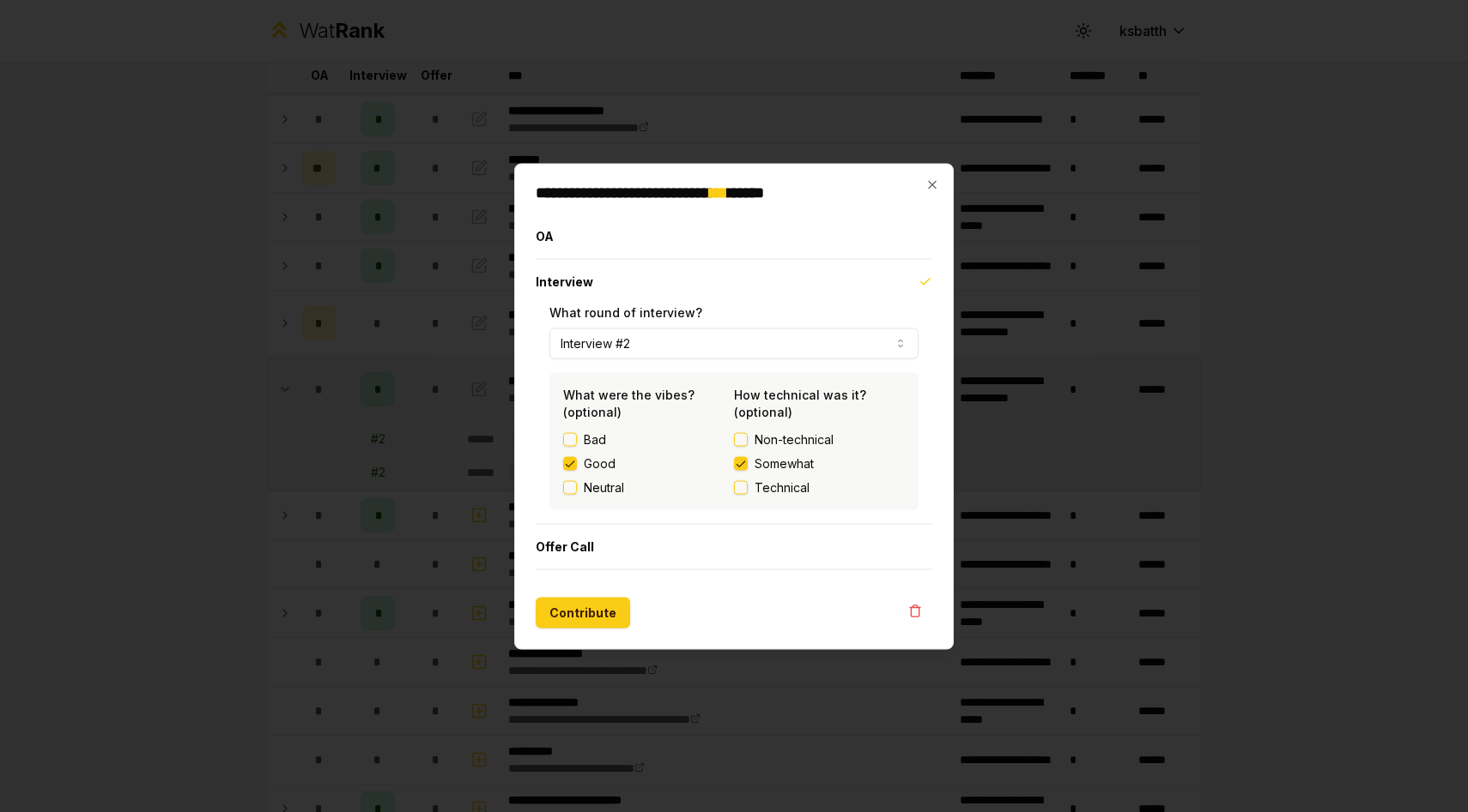
click at [744, 463] on button "Somewhat" at bounding box center [740, 463] width 14 height 14
click at [742, 445] on button "Non-technical" at bounding box center [740, 440] width 14 height 14
click at [565, 538] on button "Offer Call" at bounding box center [734, 547] width 397 height 45
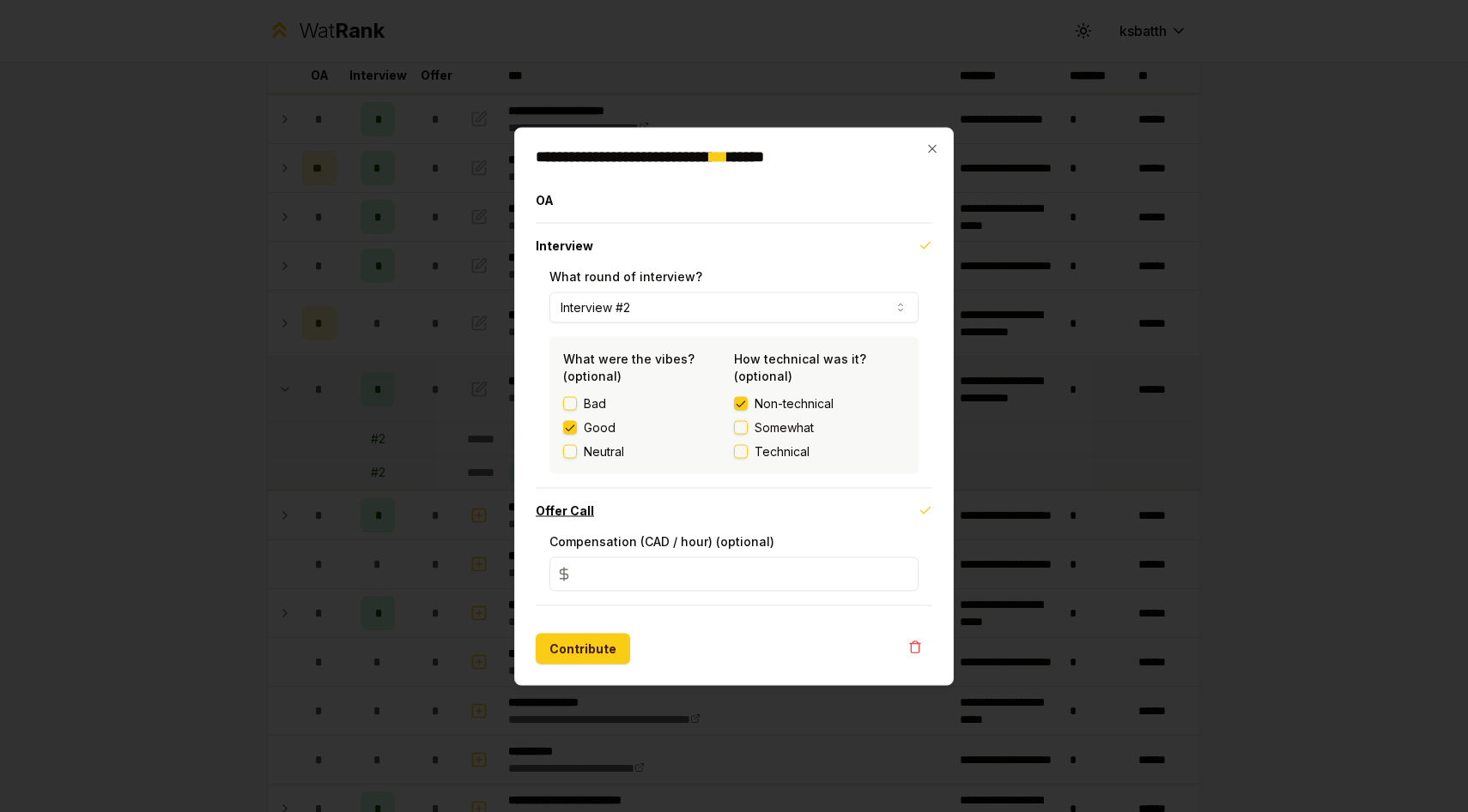
click at [572, 512] on button "Offer Call" at bounding box center [734, 511] width 397 height 45
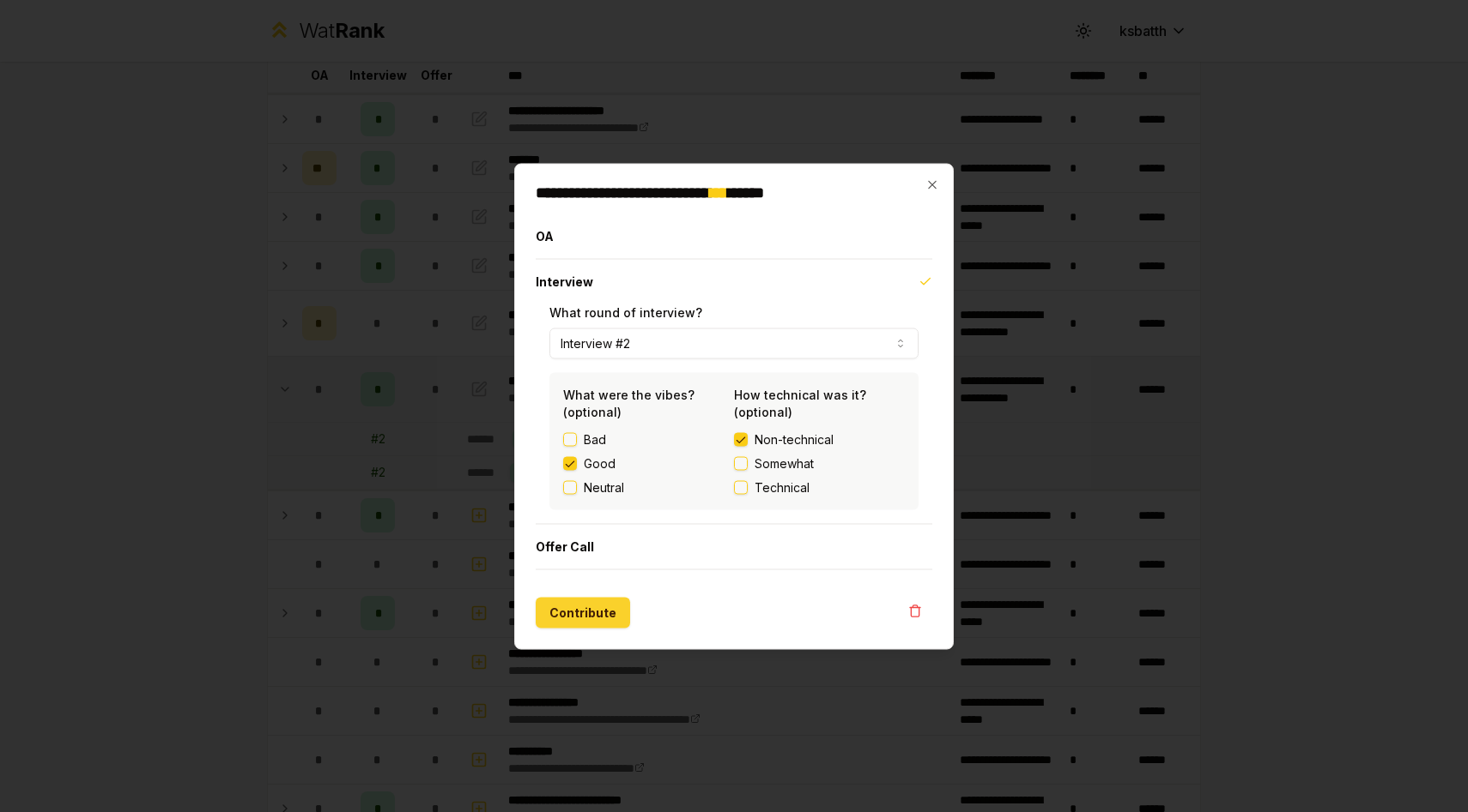
click at [577, 616] on button "Contribute" at bounding box center [583, 613] width 94 height 31
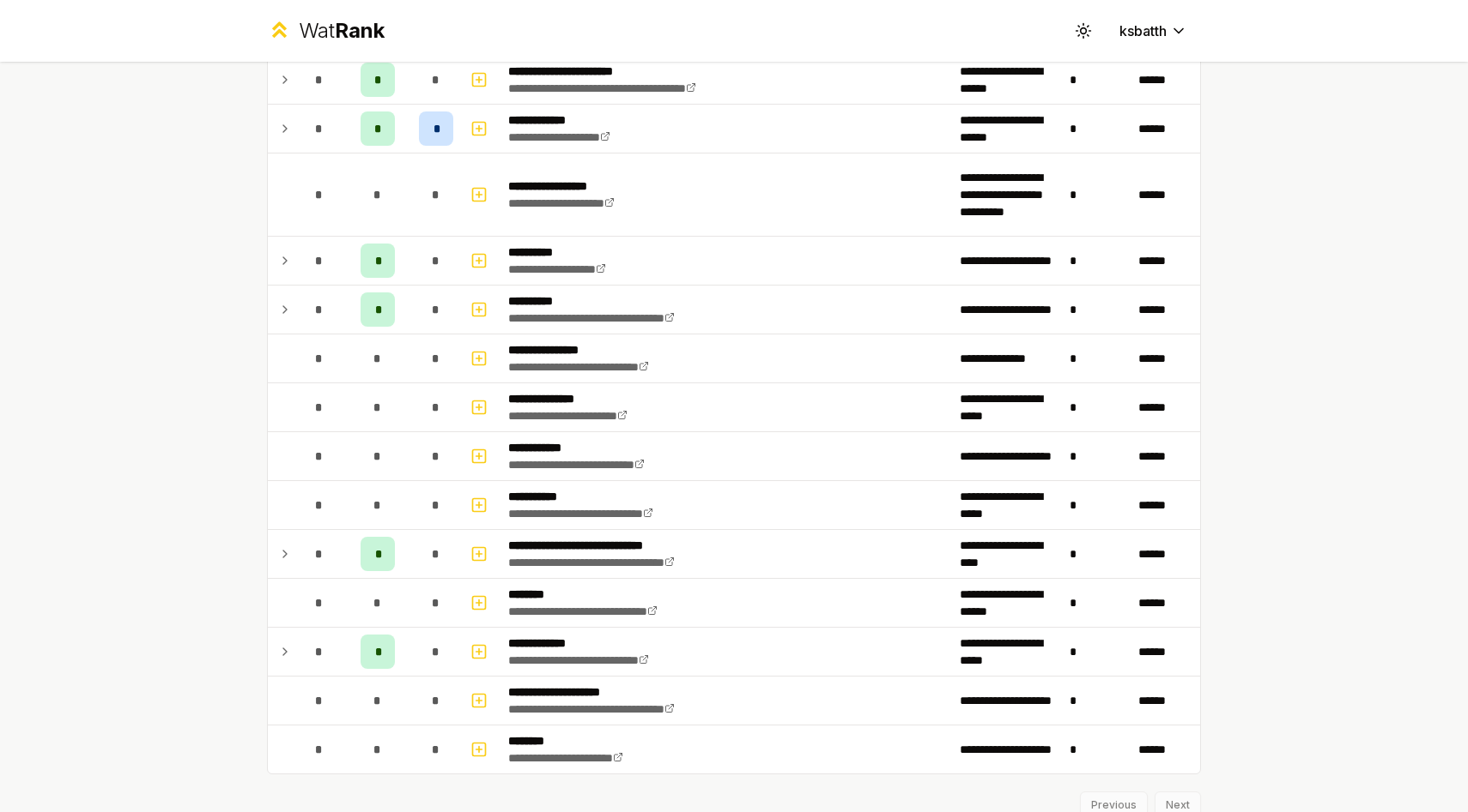
scroll to position [2660, 0]
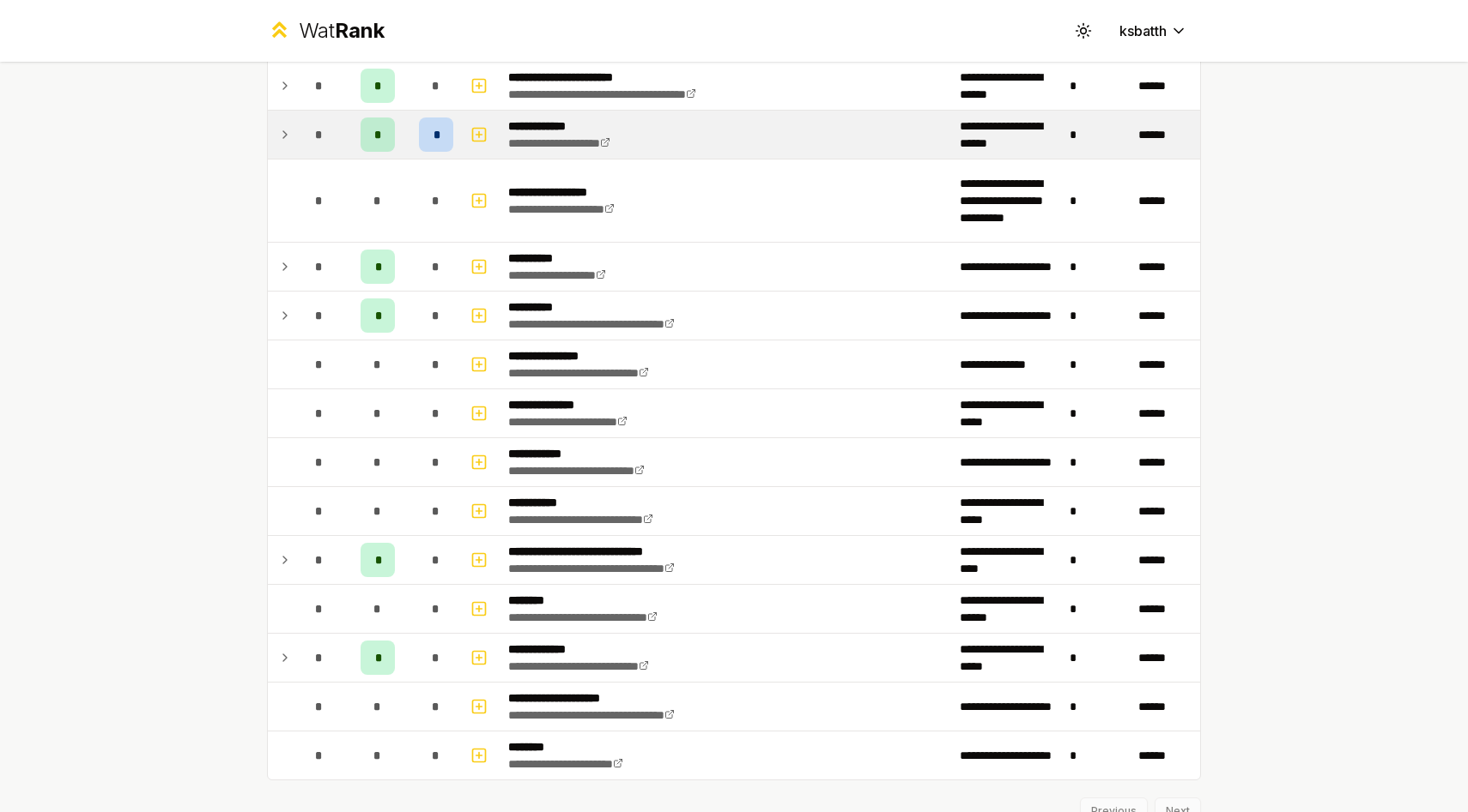
click at [292, 142] on td at bounding box center [281, 134] width 27 height 48
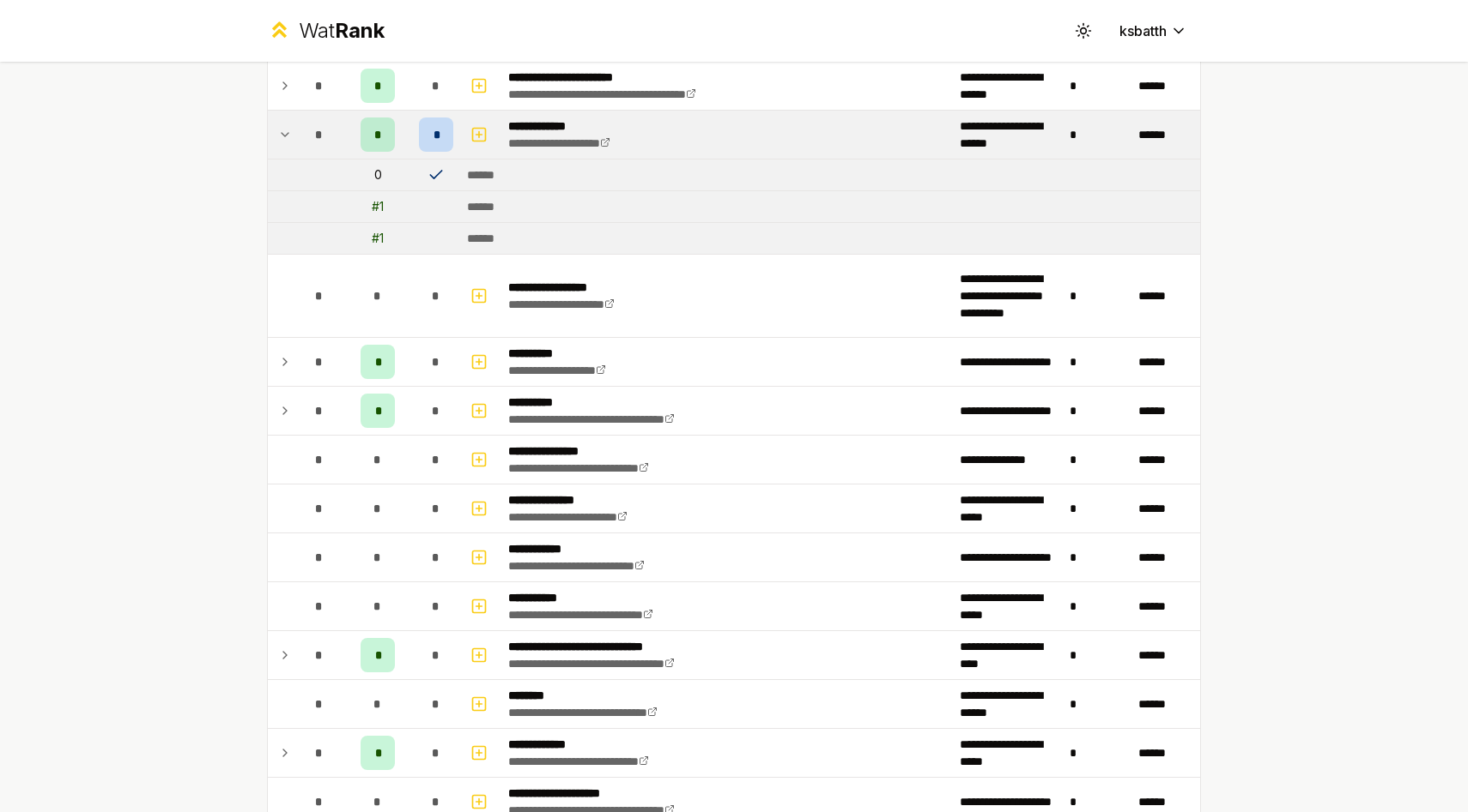
click at [445, 178] on td at bounding box center [435, 175] width 48 height 31
click at [432, 177] on icon at bounding box center [435, 175] width 11 height 8
drag, startPoint x: 520, startPoint y: 178, endPoint x: 368, endPoint y: 177, distance: 152.0
click at [368, 177] on tr "0 ******" at bounding box center [734, 175] width 932 height 32
click at [402, 174] on td "0" at bounding box center [377, 175] width 69 height 31
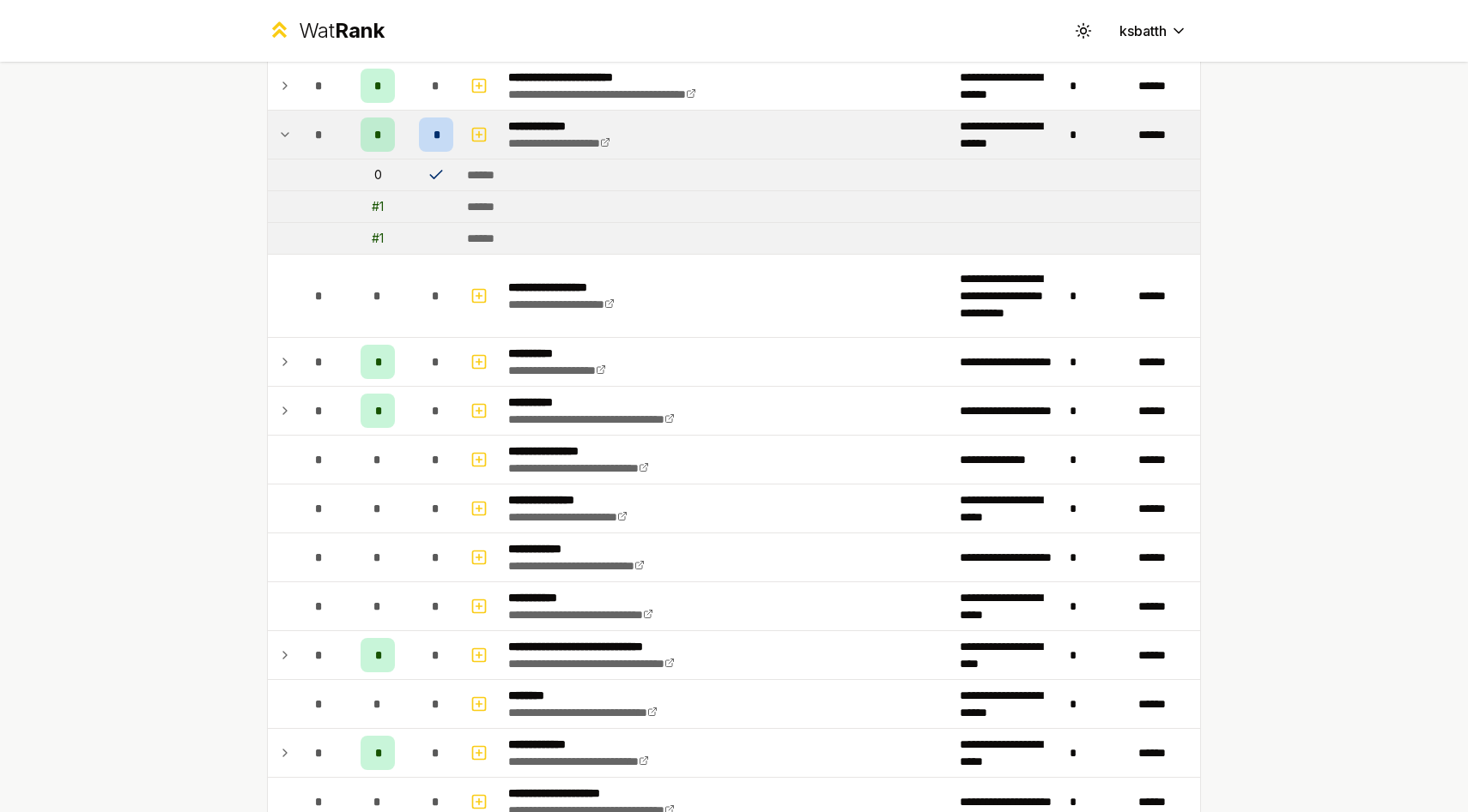
click at [388, 174] on td "0" at bounding box center [377, 175] width 69 height 31
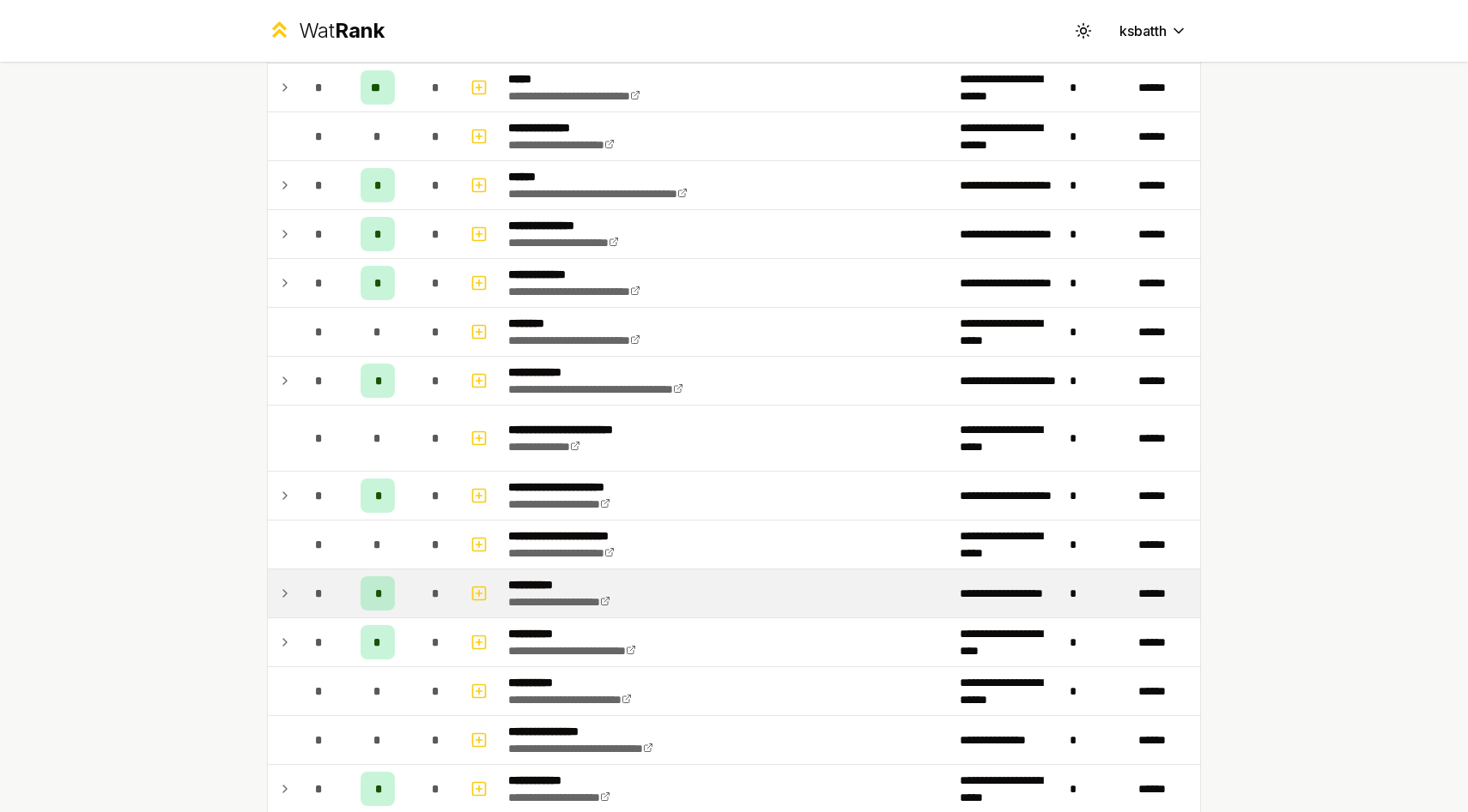
scroll to position [1817, 0]
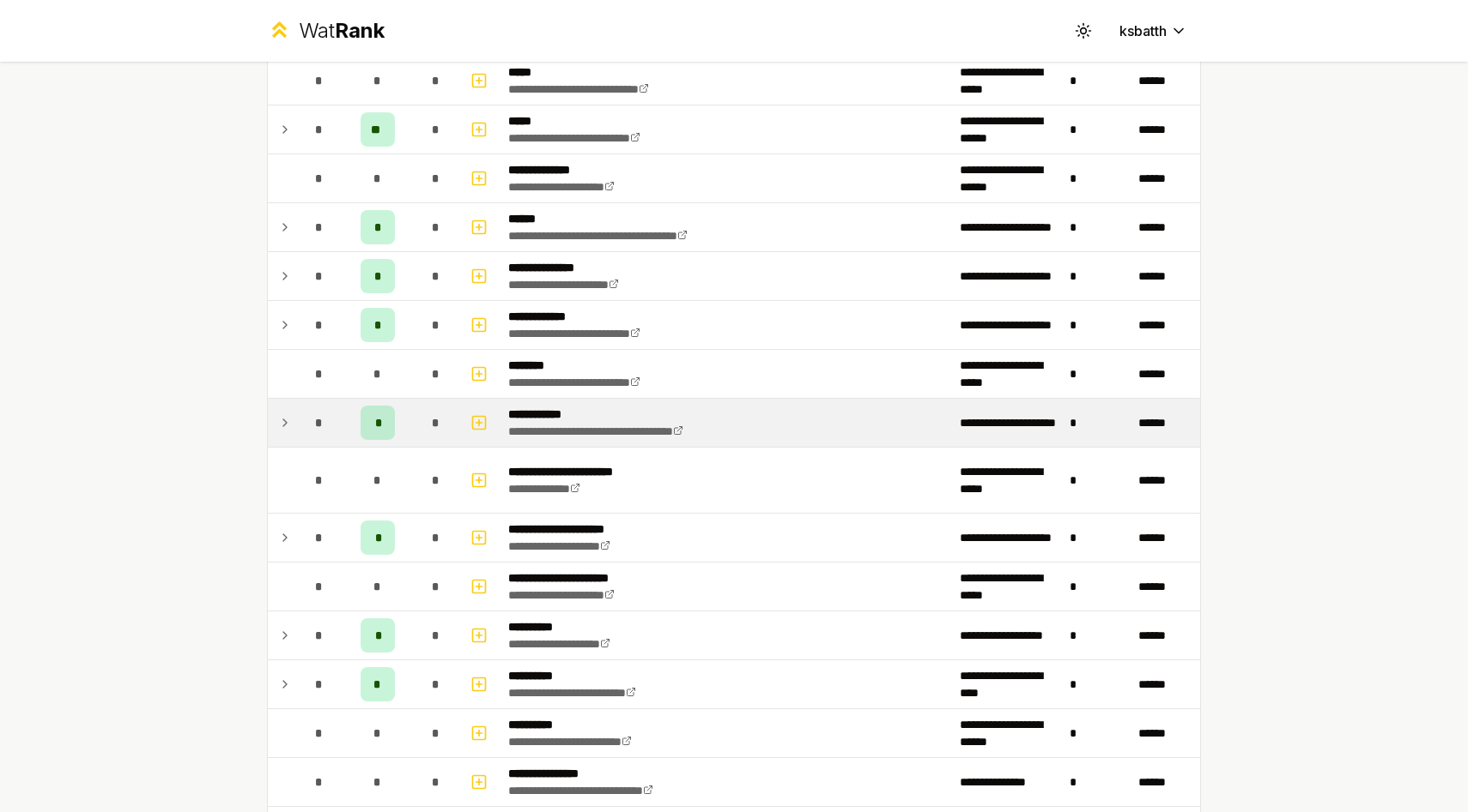
click at [303, 431] on div "*" at bounding box center [319, 422] width 34 height 34
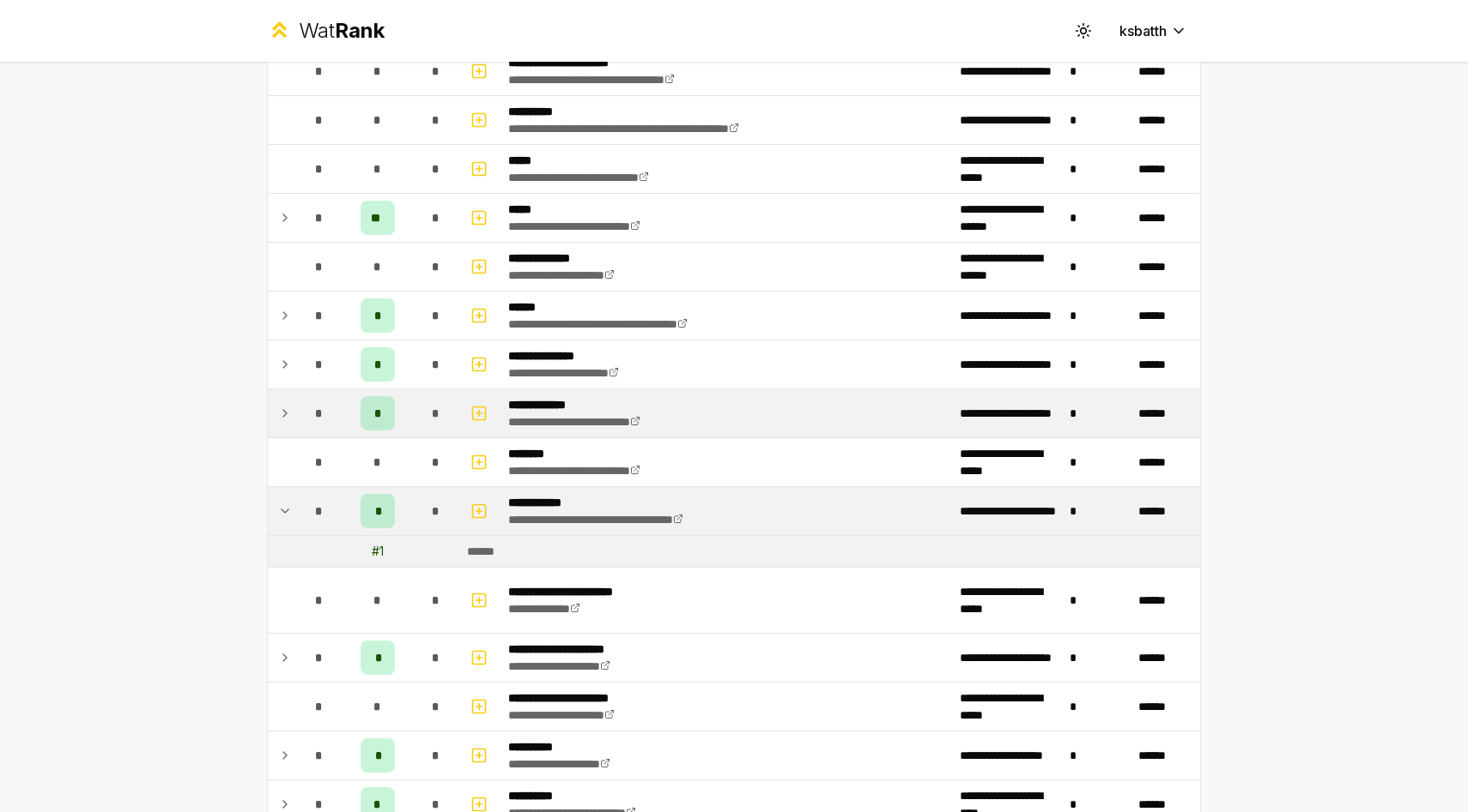
click at [299, 425] on td "*" at bounding box center [318, 413] width 48 height 48
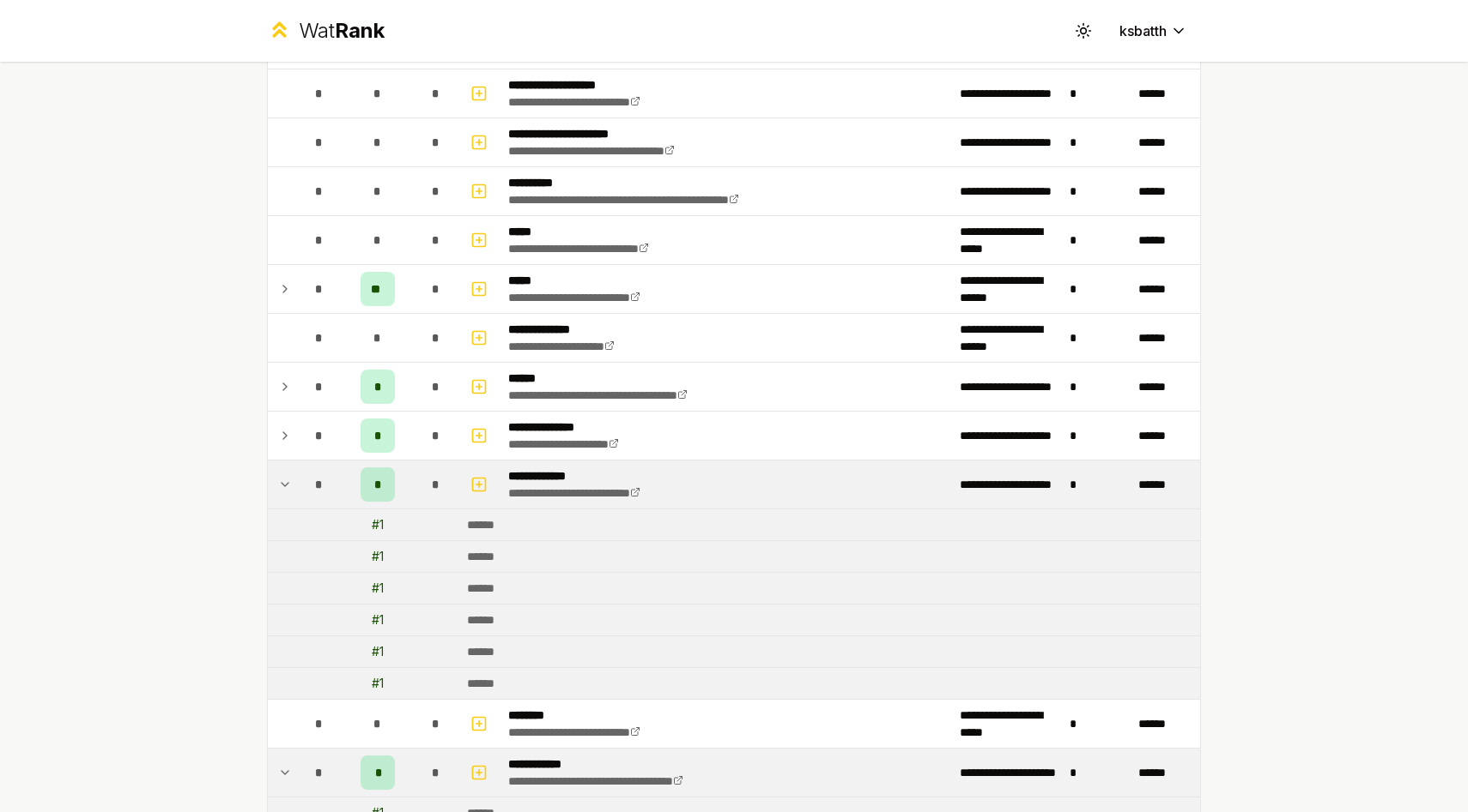
click at [299, 425] on td "*" at bounding box center [318, 435] width 48 height 48
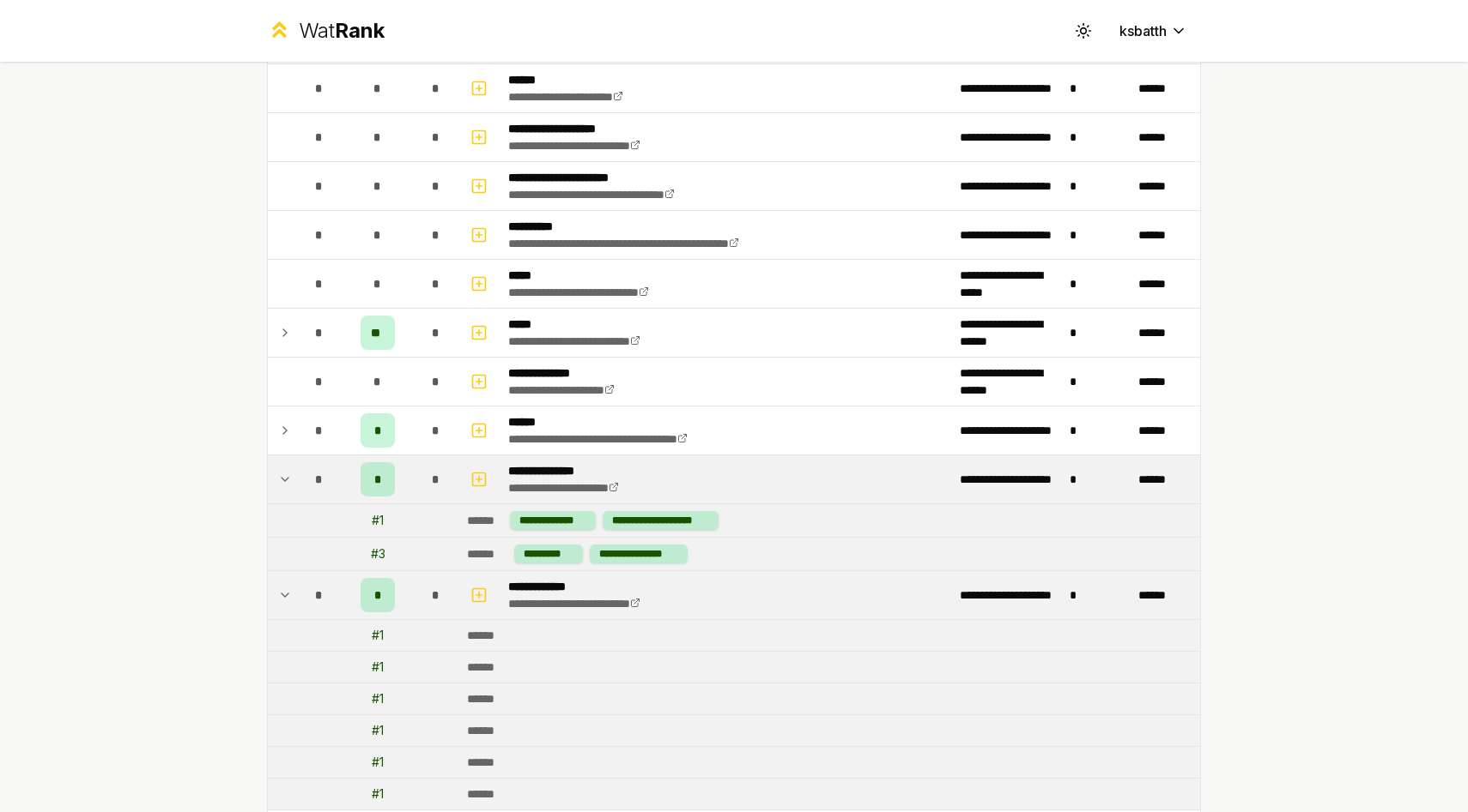
click at [299, 425] on td "*" at bounding box center [318, 430] width 48 height 48
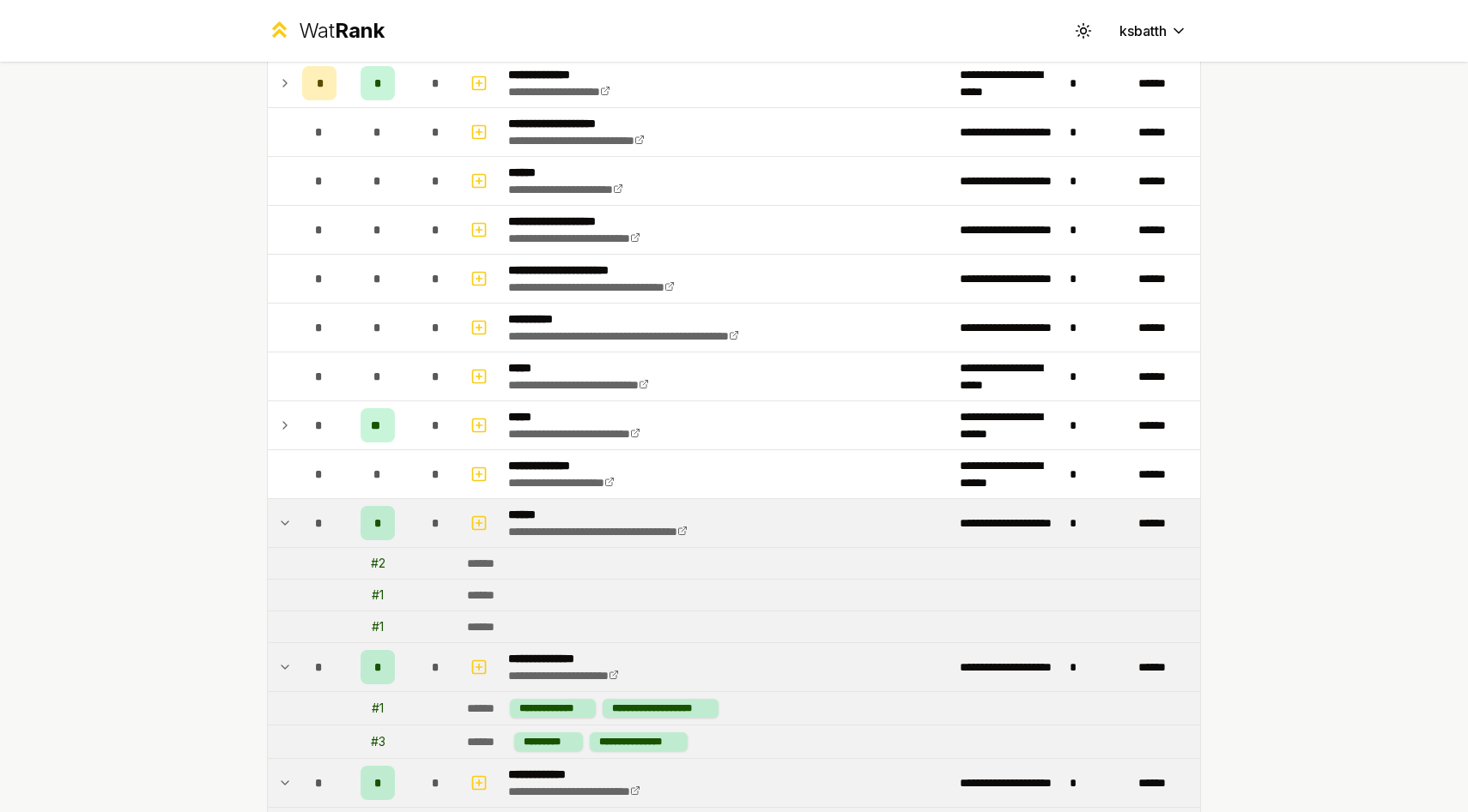
click at [299, 425] on td "*" at bounding box center [318, 425] width 48 height 48
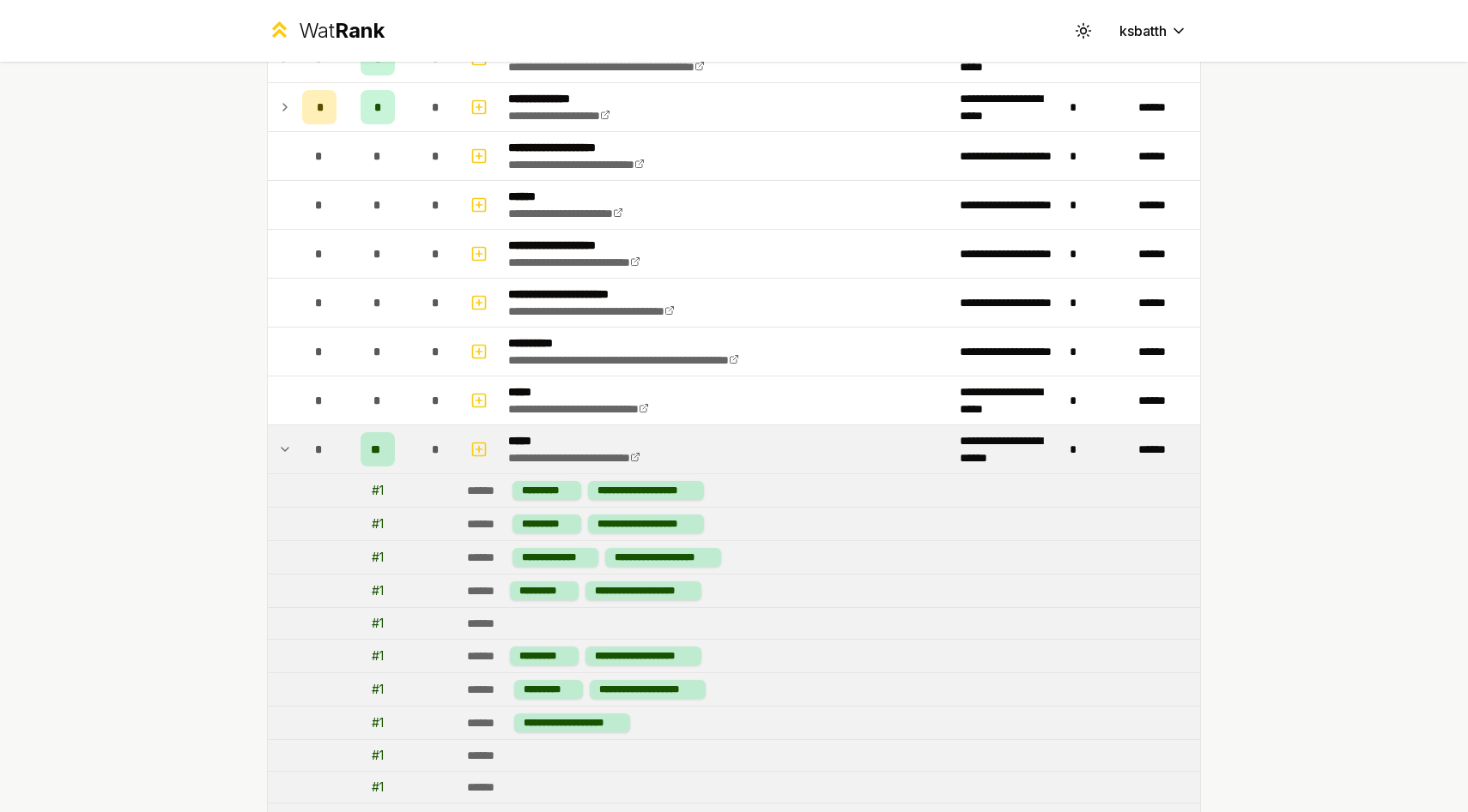
scroll to position [1263, 0]
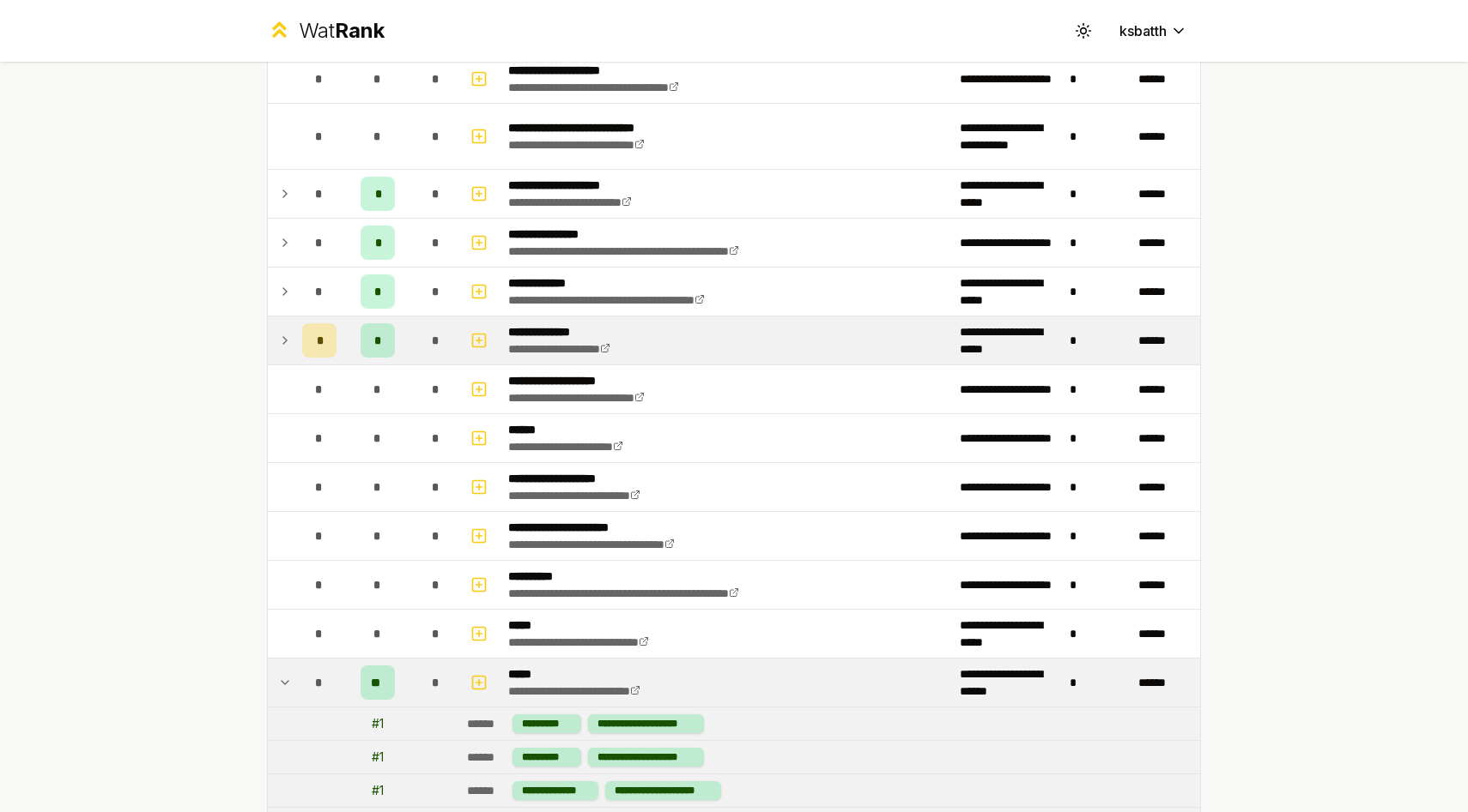
click at [291, 337] on icon at bounding box center [285, 340] width 14 height 20
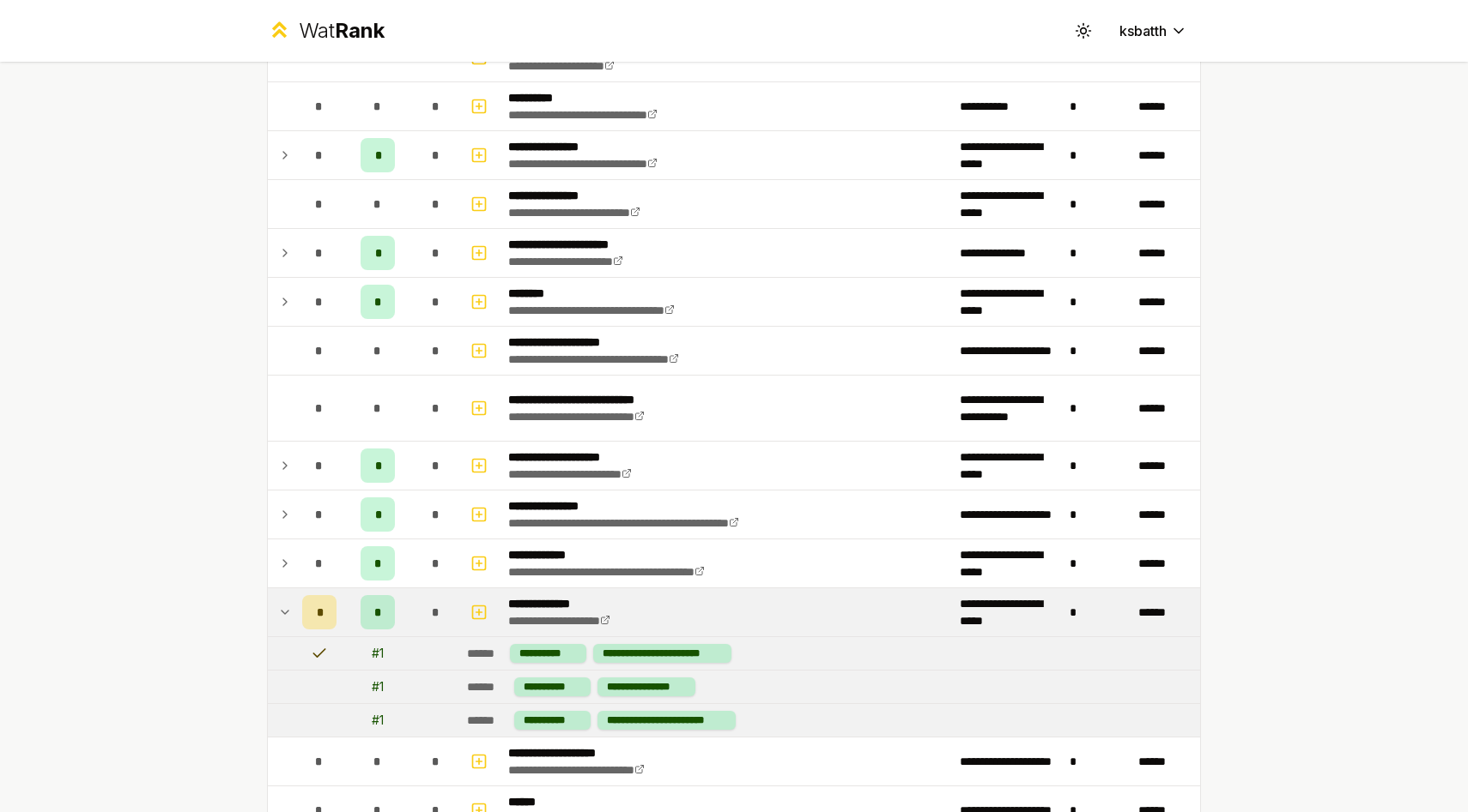
scroll to position [808, 0]
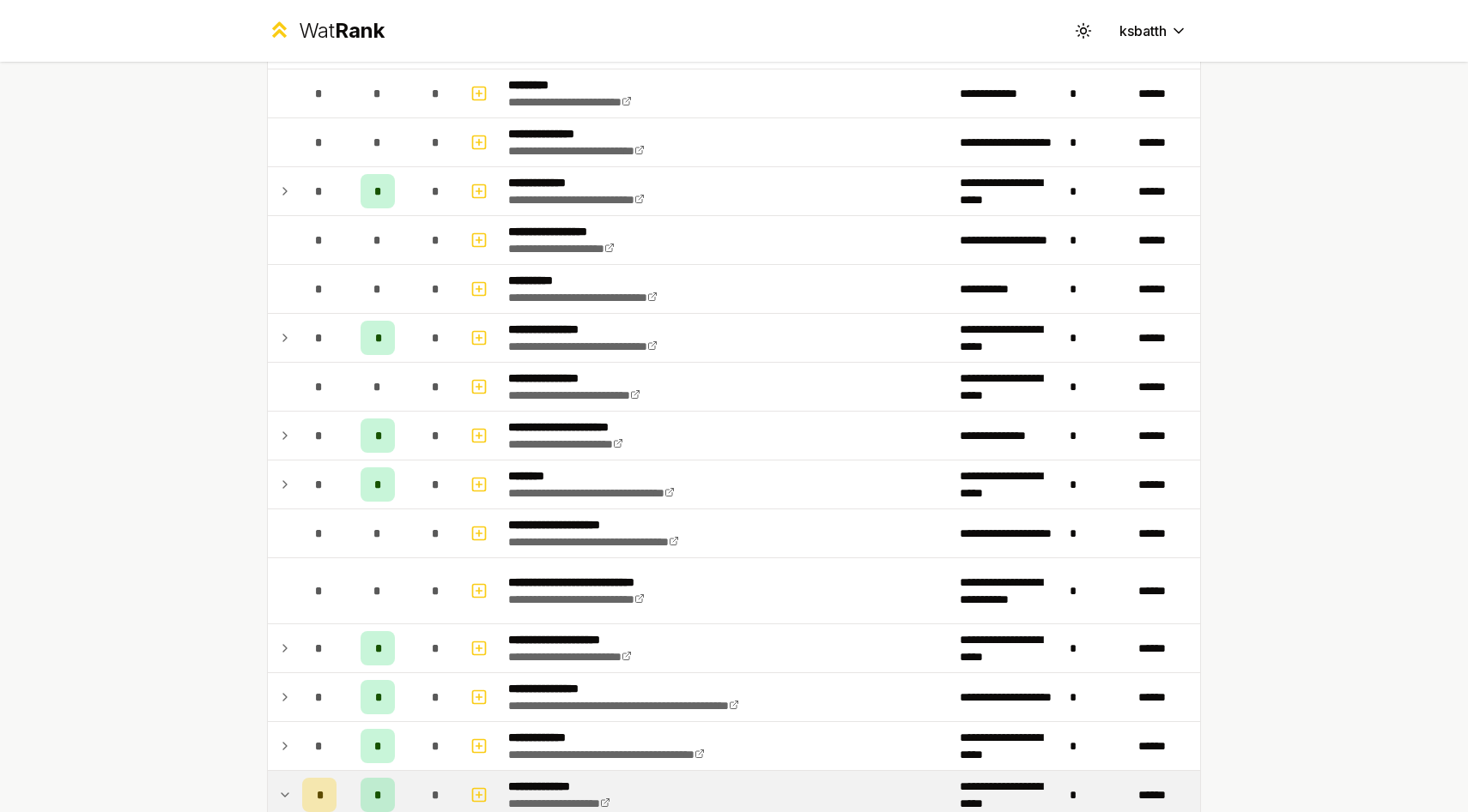
click at [291, 337] on icon at bounding box center [285, 337] width 14 height 20
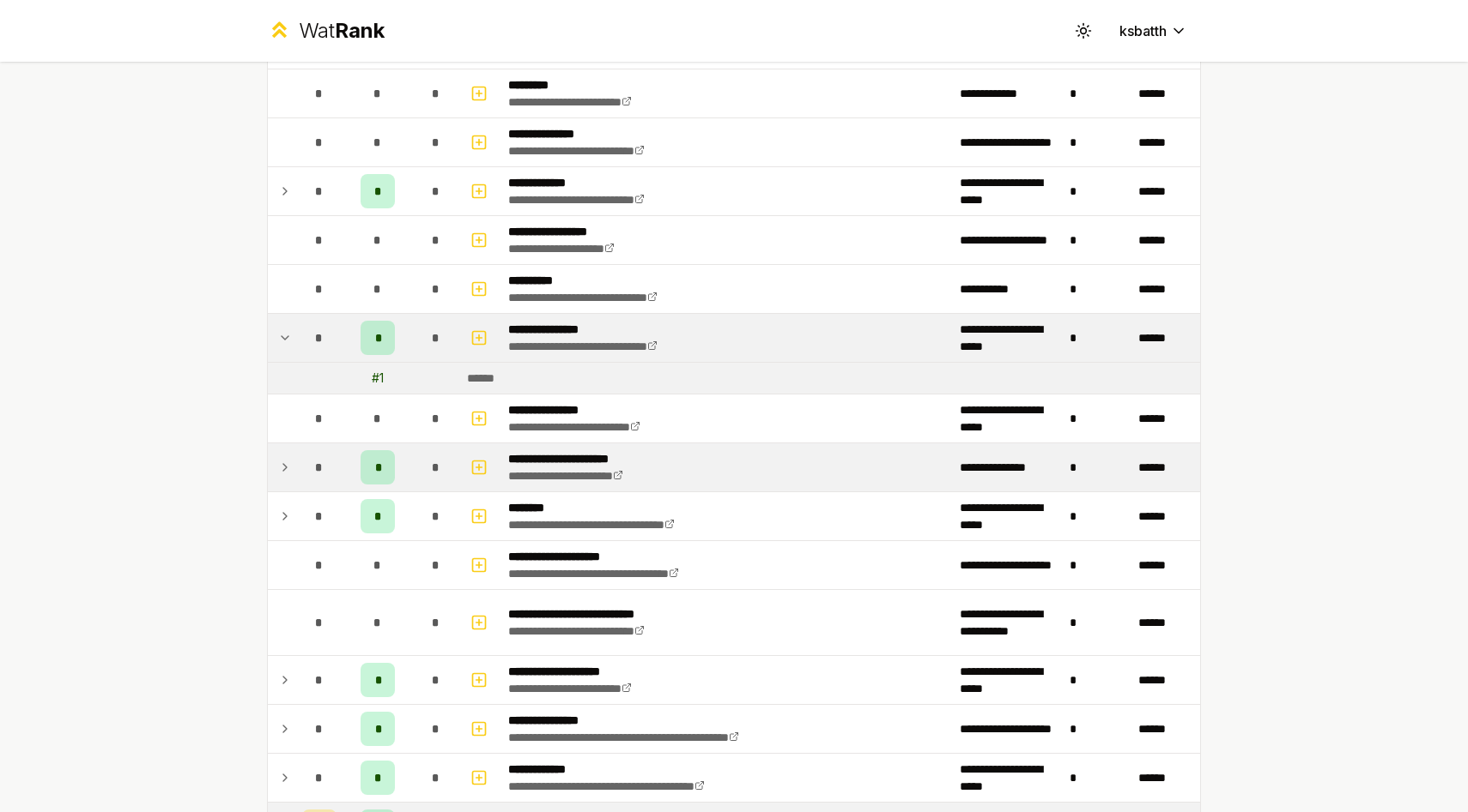
click at [282, 467] on icon at bounding box center [285, 467] width 14 height 20
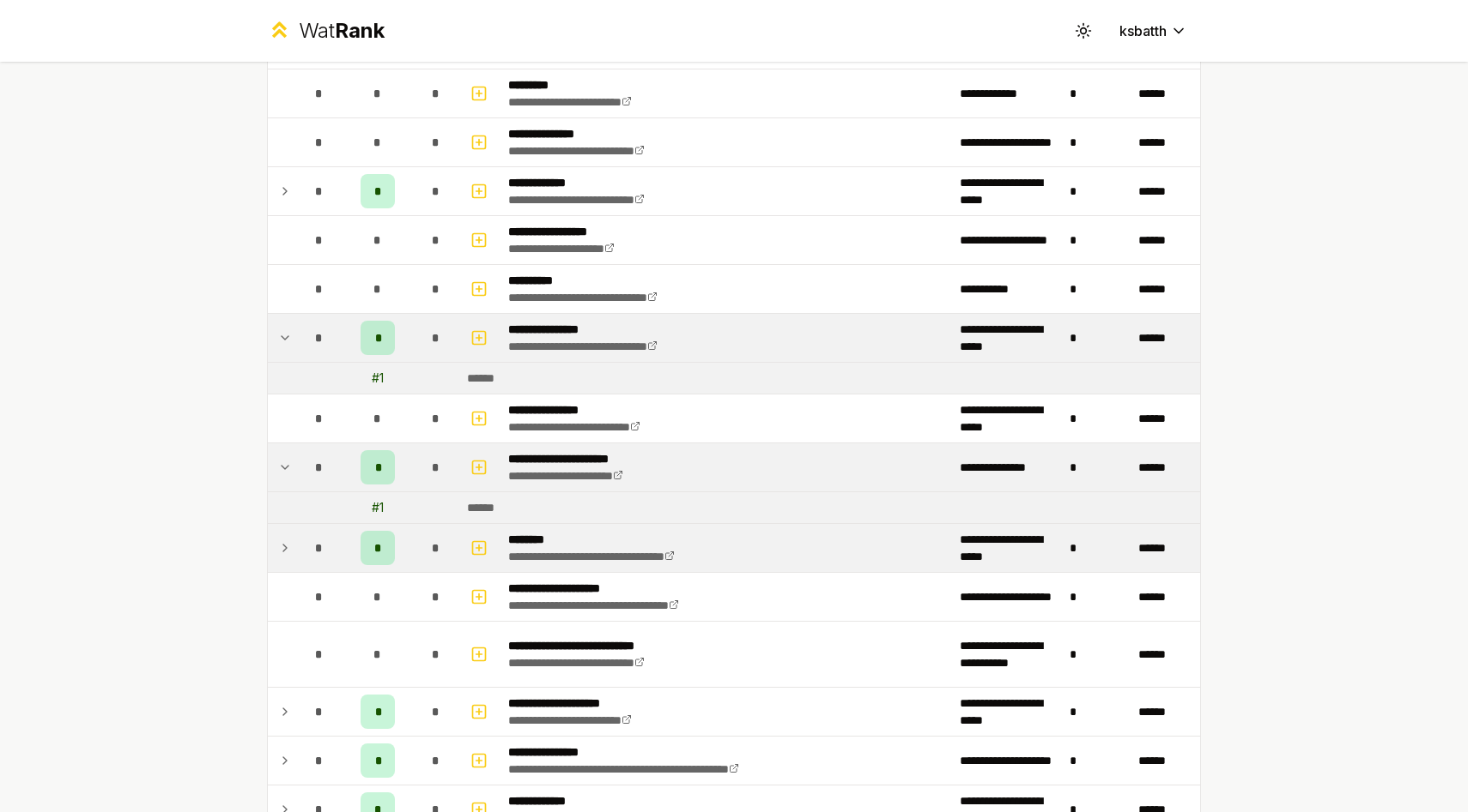
click at [284, 552] on icon at bounding box center [285, 547] width 14 height 20
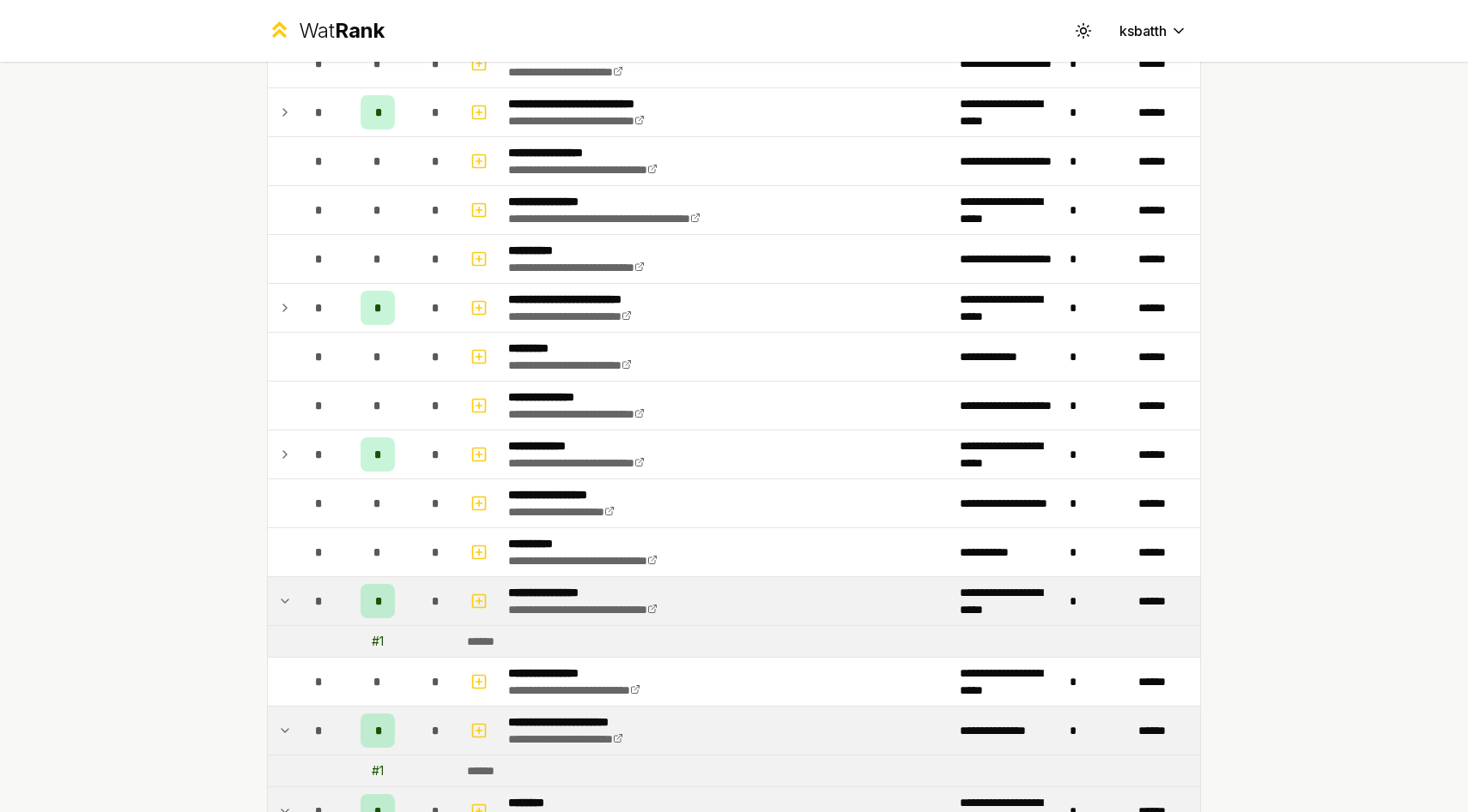
scroll to position [166, 0]
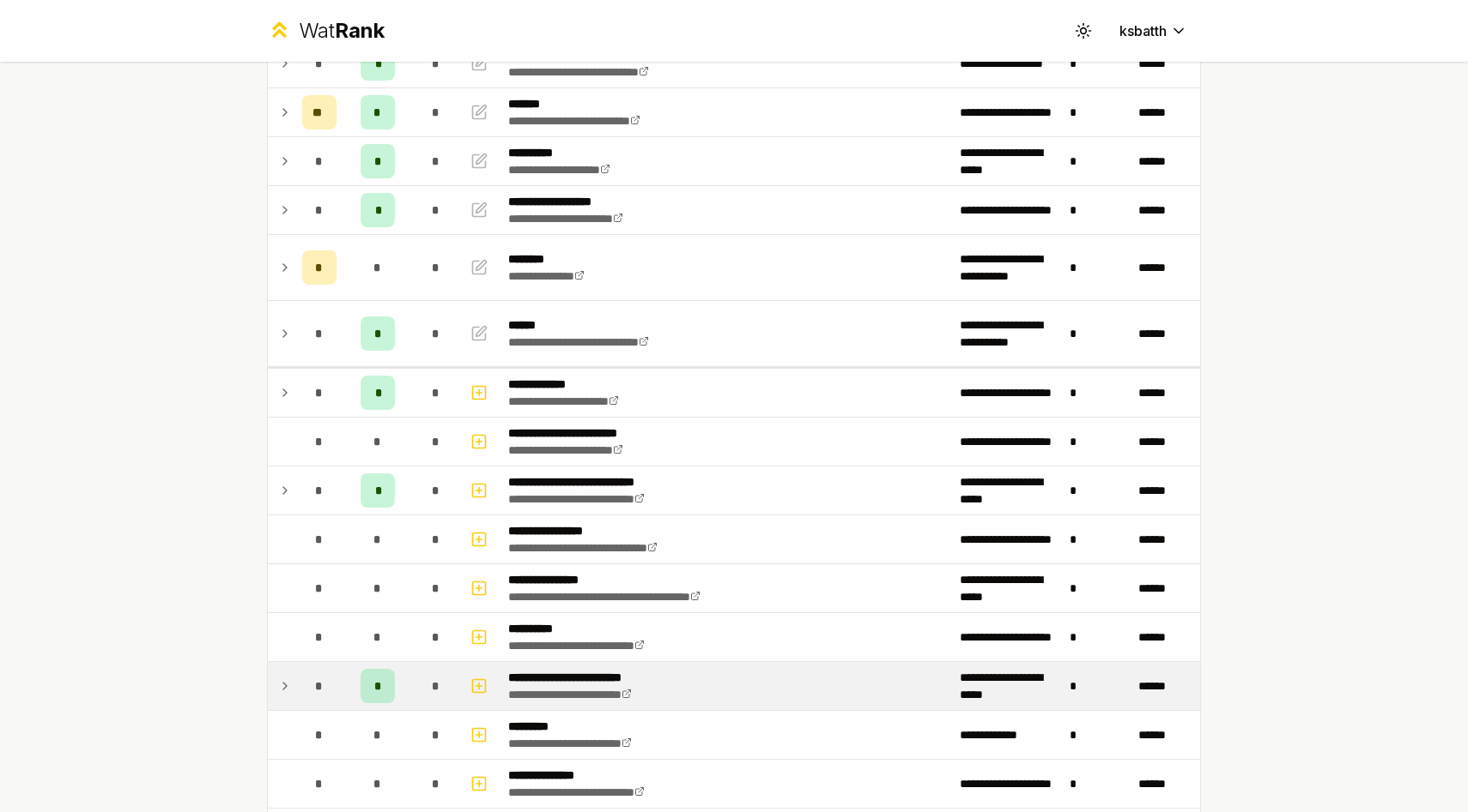
click at [299, 699] on td "*" at bounding box center [318, 686] width 48 height 48
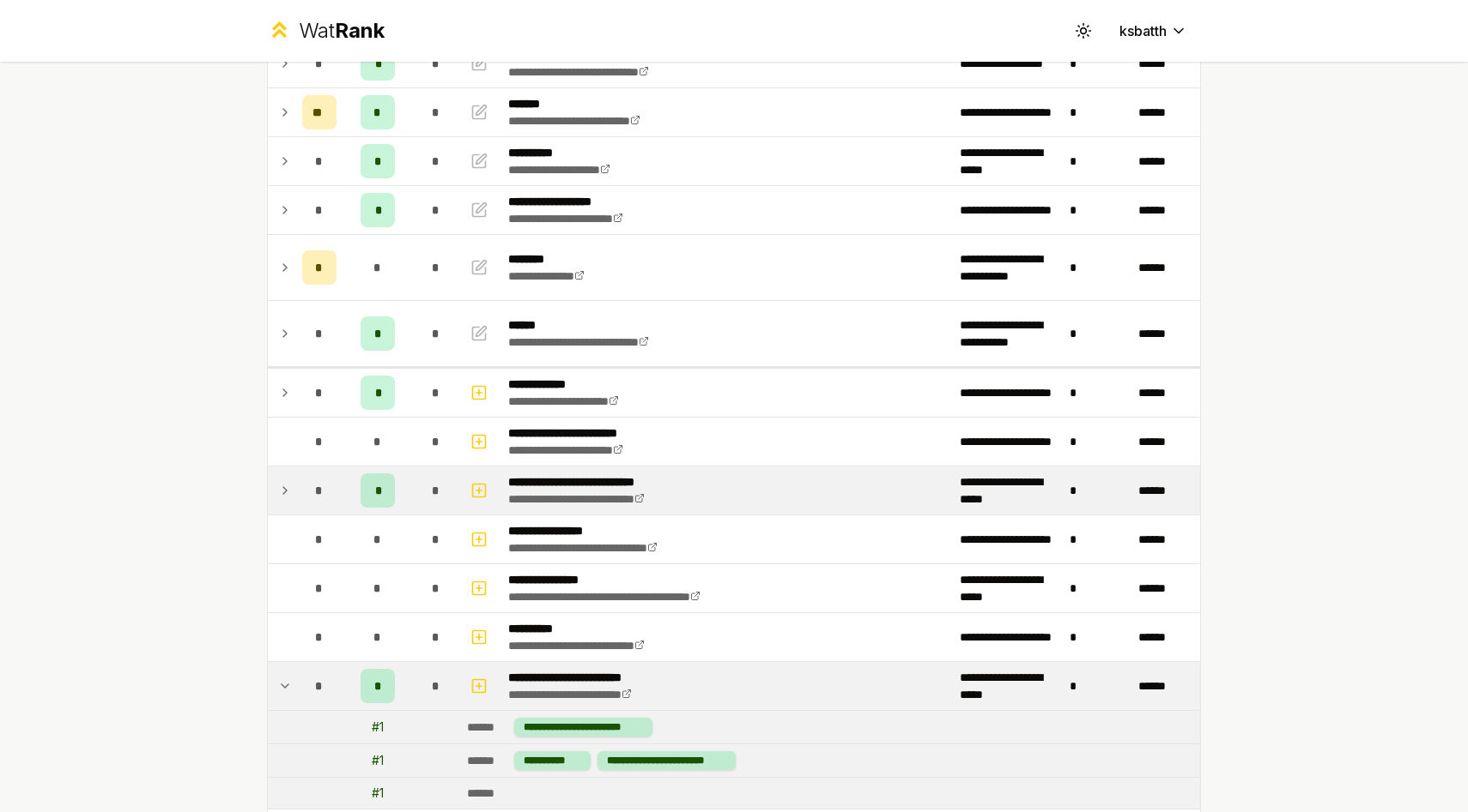
click at [295, 481] on td "*" at bounding box center [318, 490] width 48 height 48
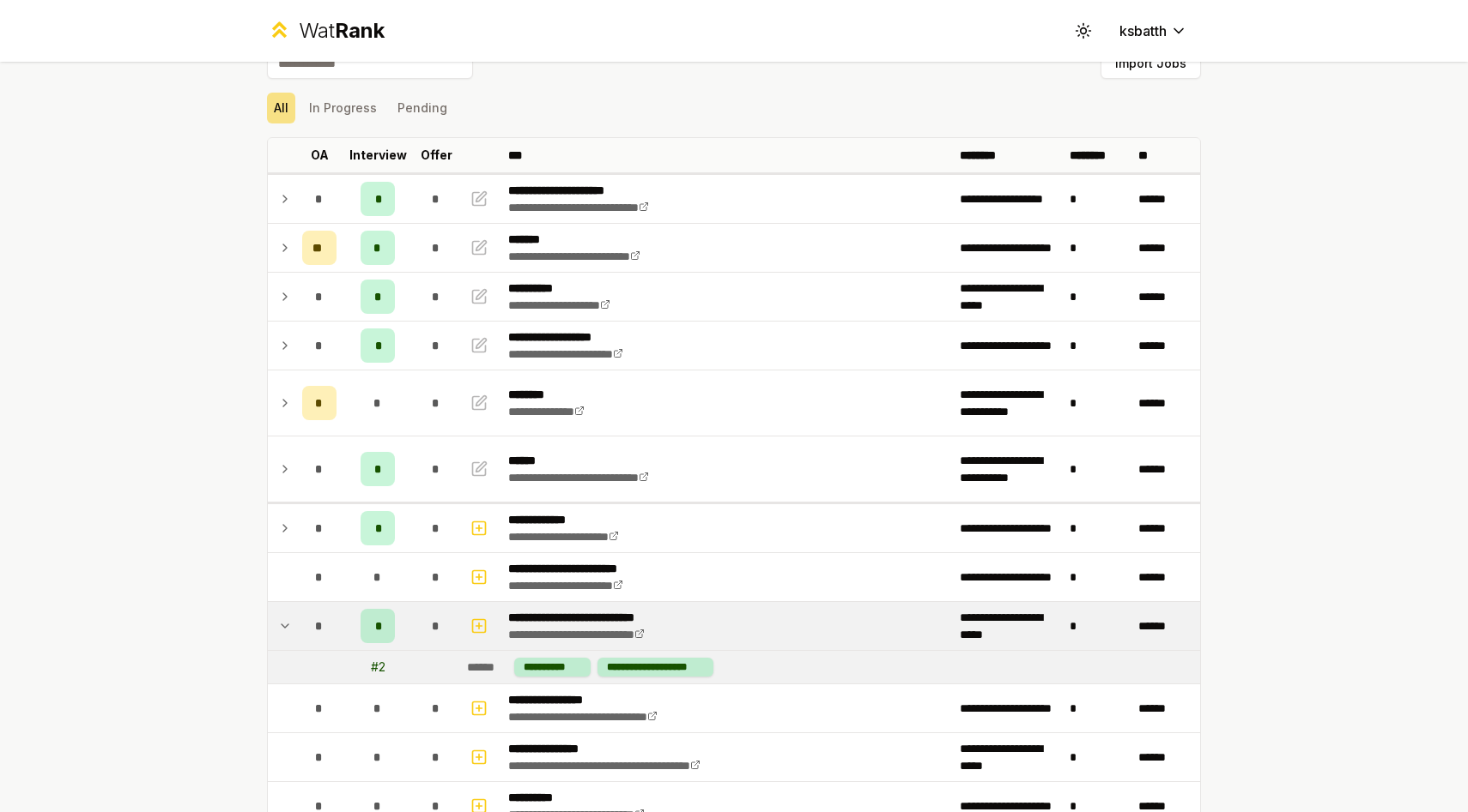
scroll to position [30, 0]
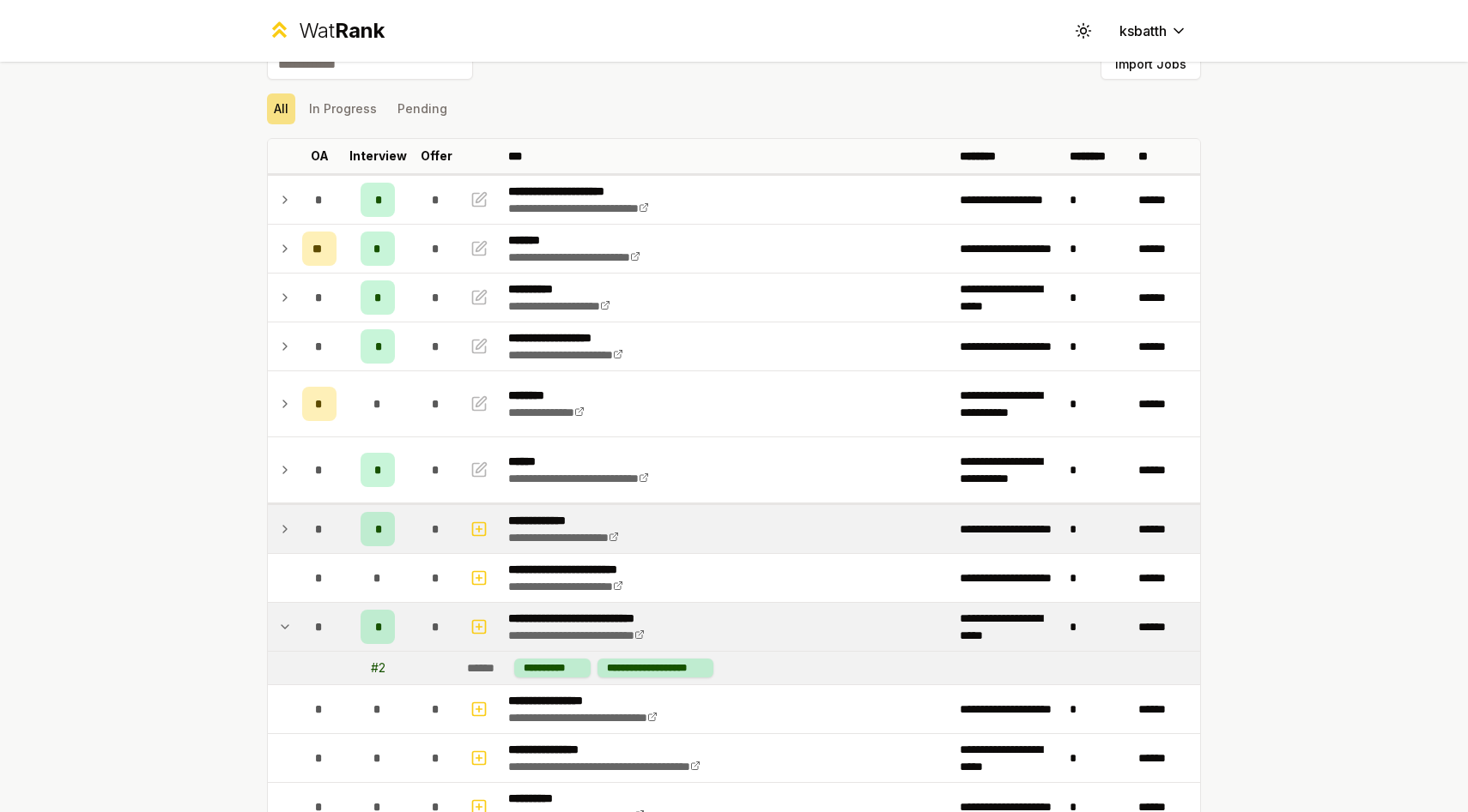
click at [290, 541] on td at bounding box center [281, 529] width 27 height 48
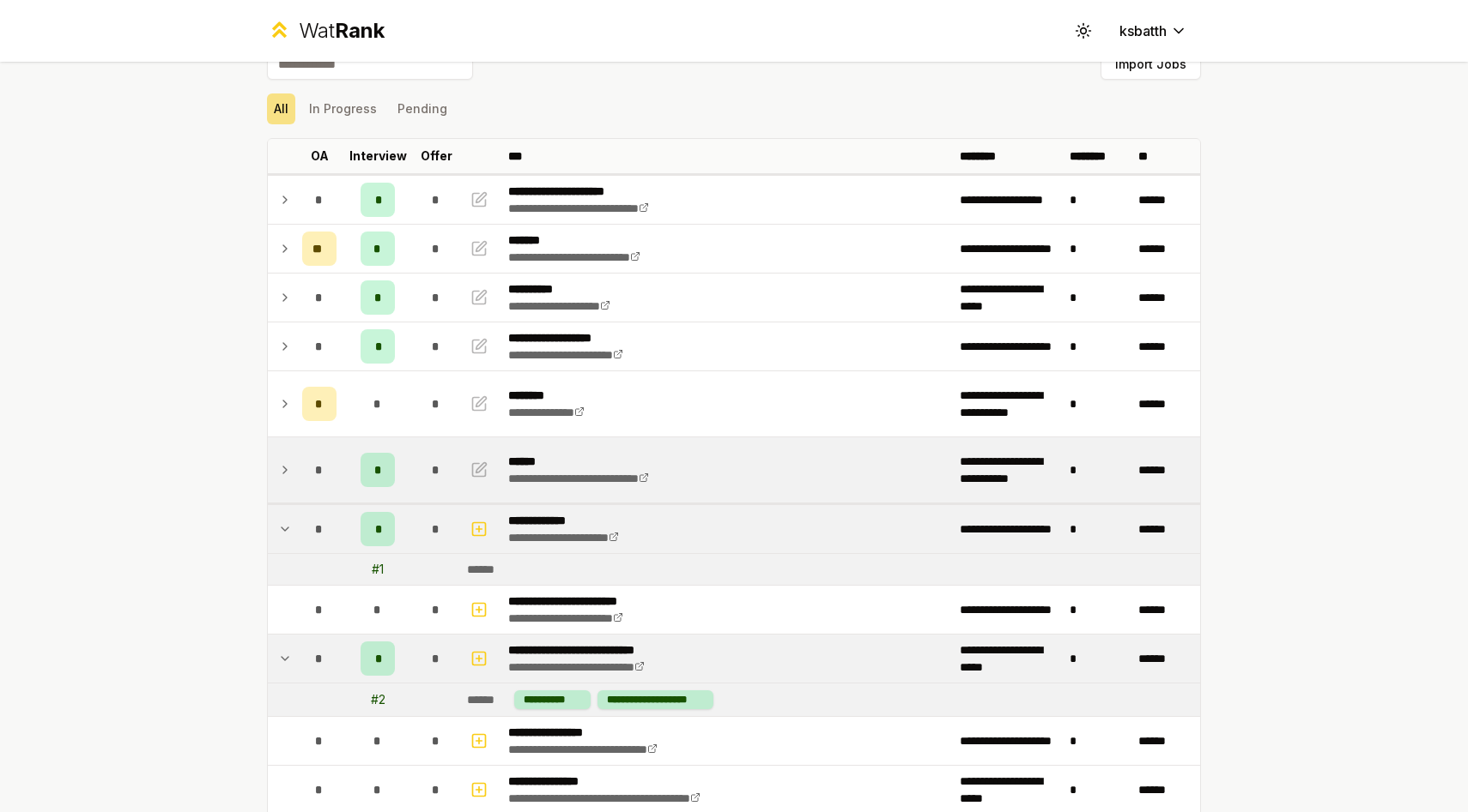
click at [293, 462] on td at bounding box center [281, 470] width 27 height 65
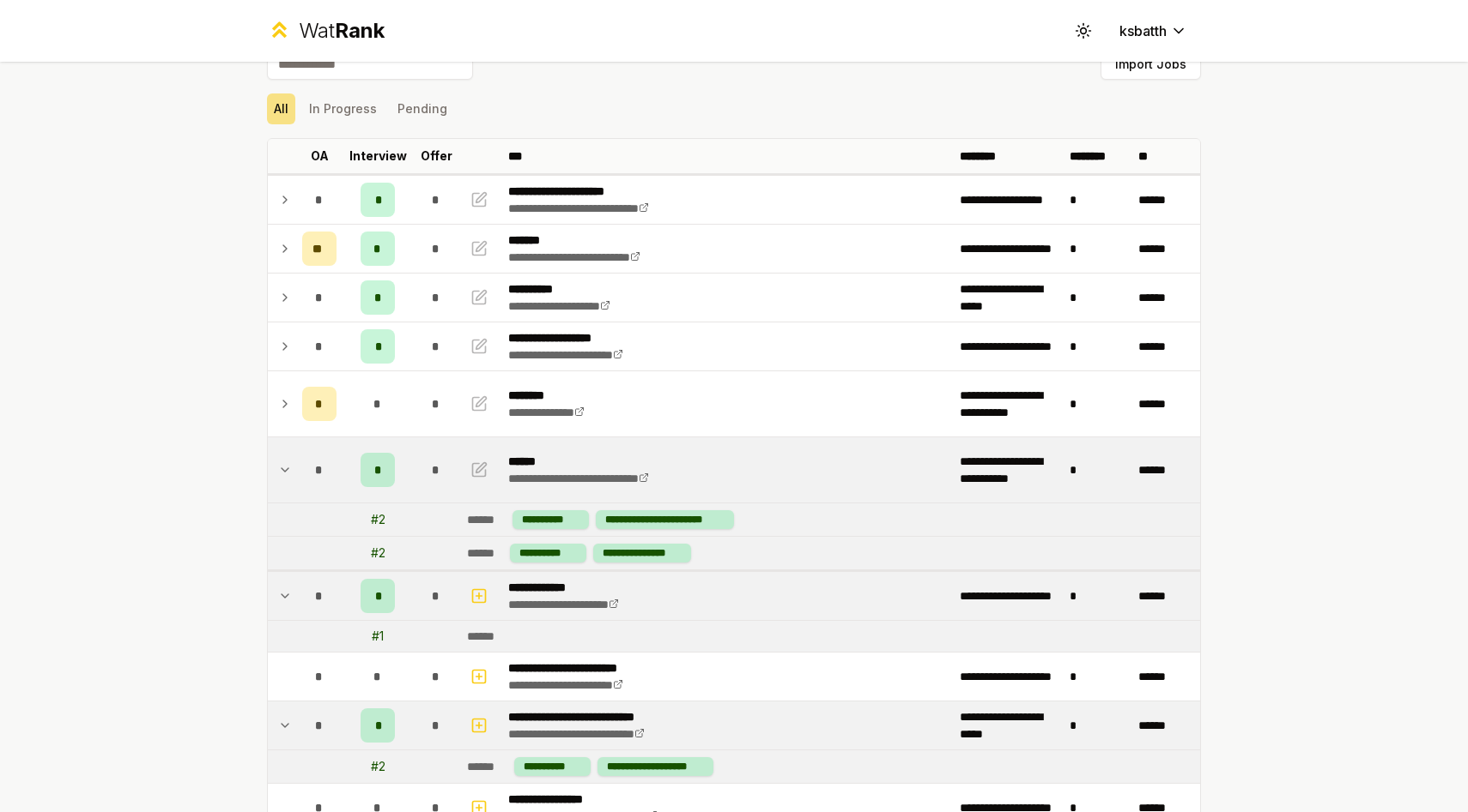
scroll to position [0, 0]
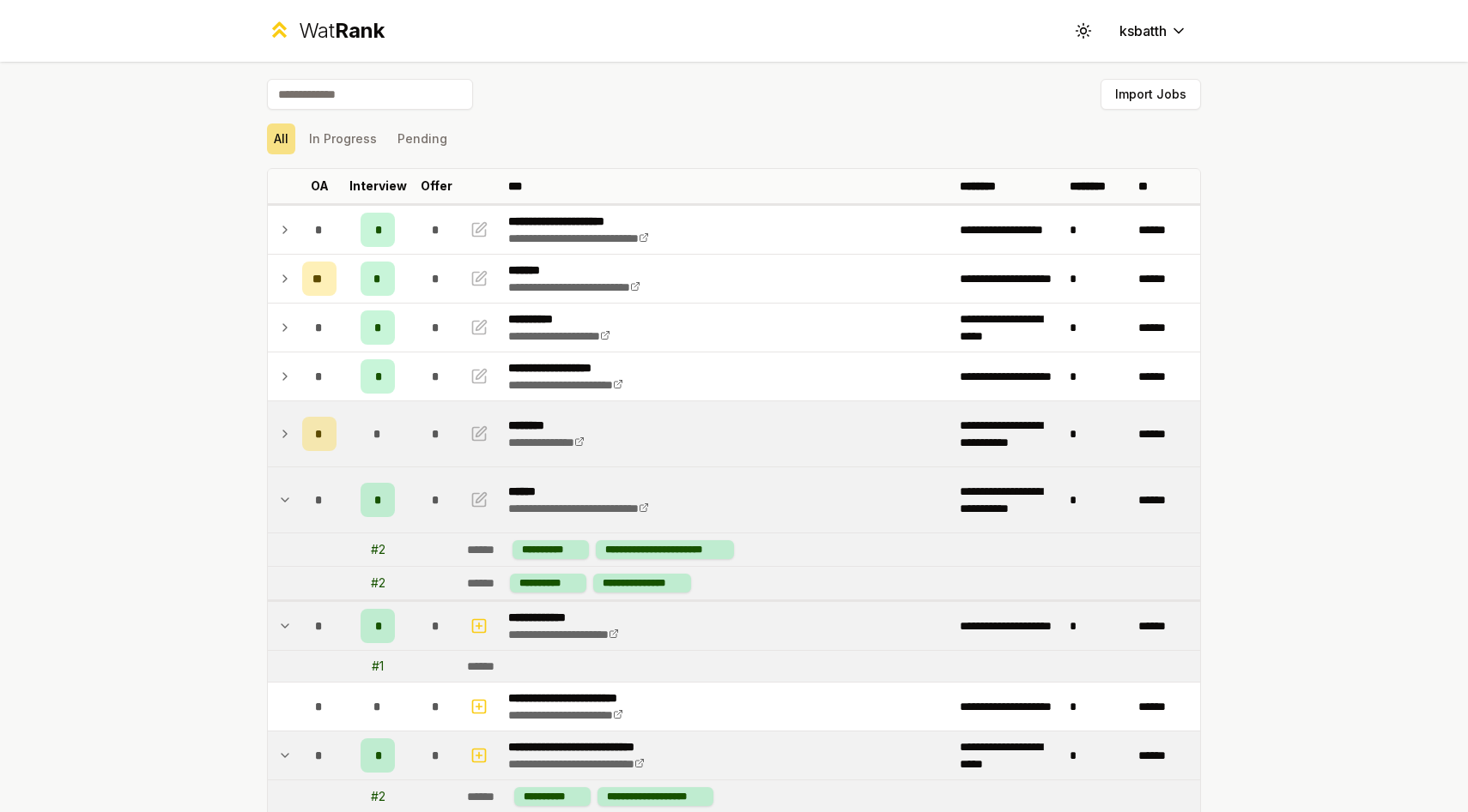
click at [297, 441] on td "*" at bounding box center [318, 434] width 48 height 65
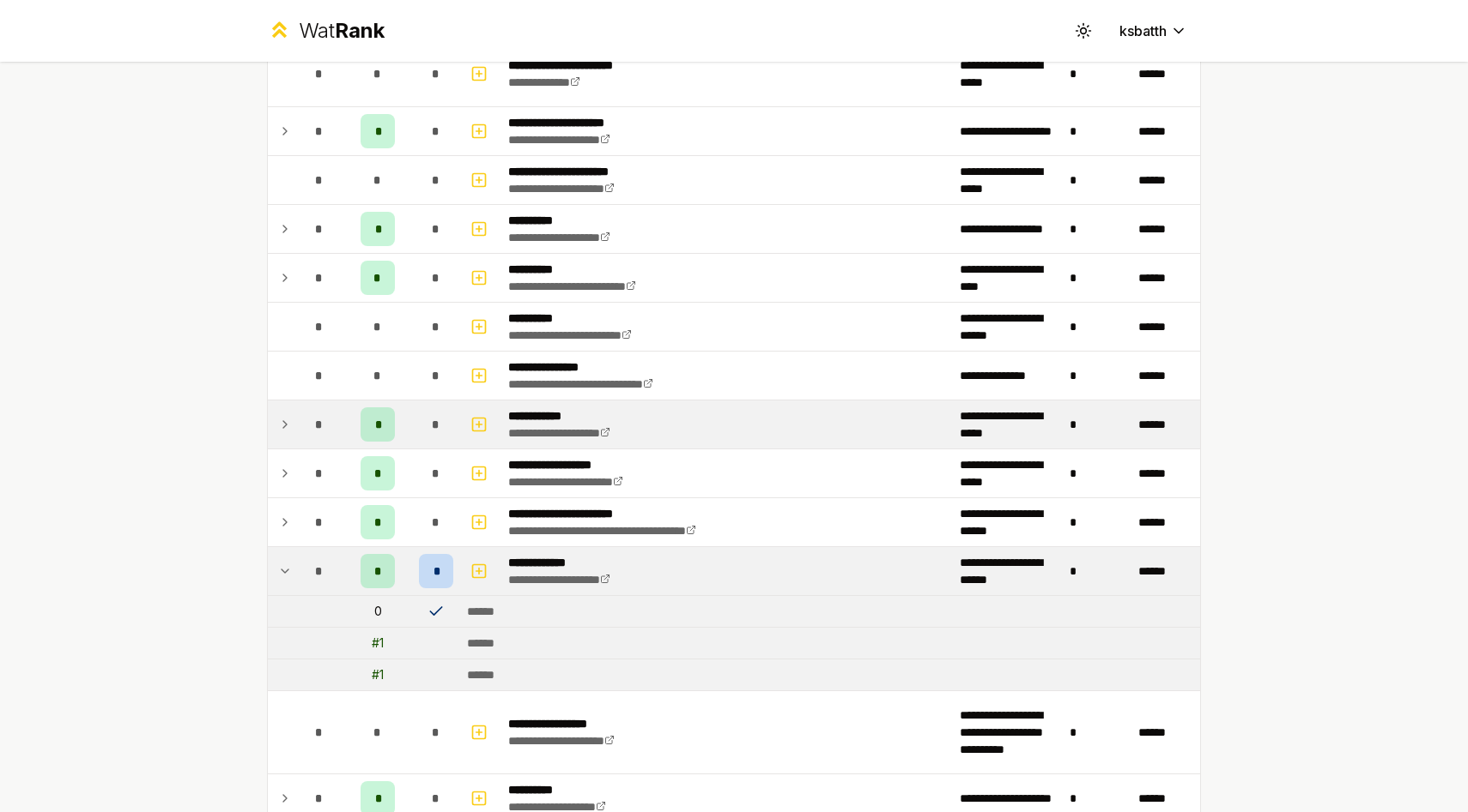
scroll to position [4811, 0]
